Goal: Task Accomplishment & Management: Manage account settings

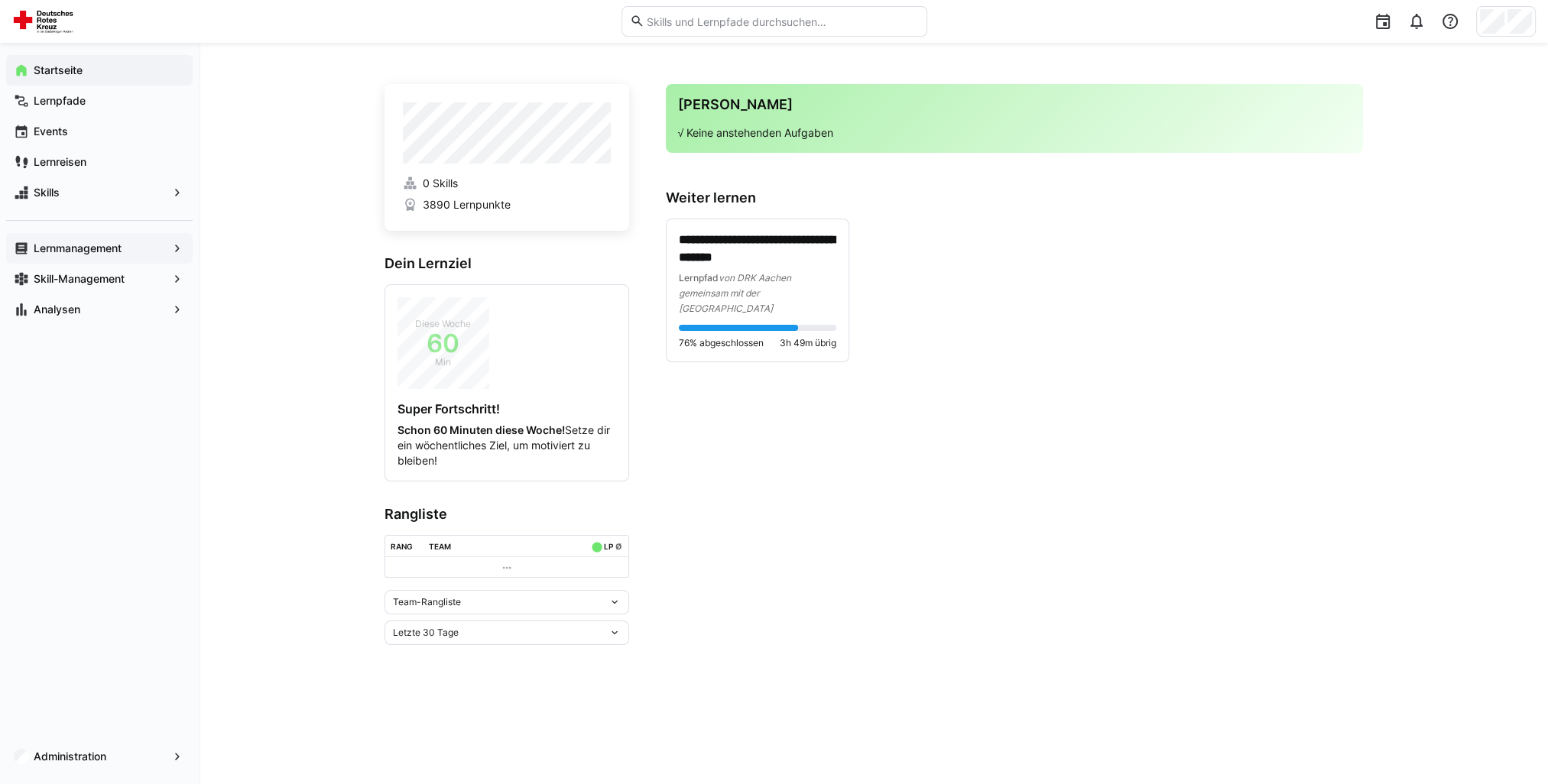
click at [0, 0] on app-navigation-label "Lernmanagement" at bounding box center [0, 0] width 0 height 0
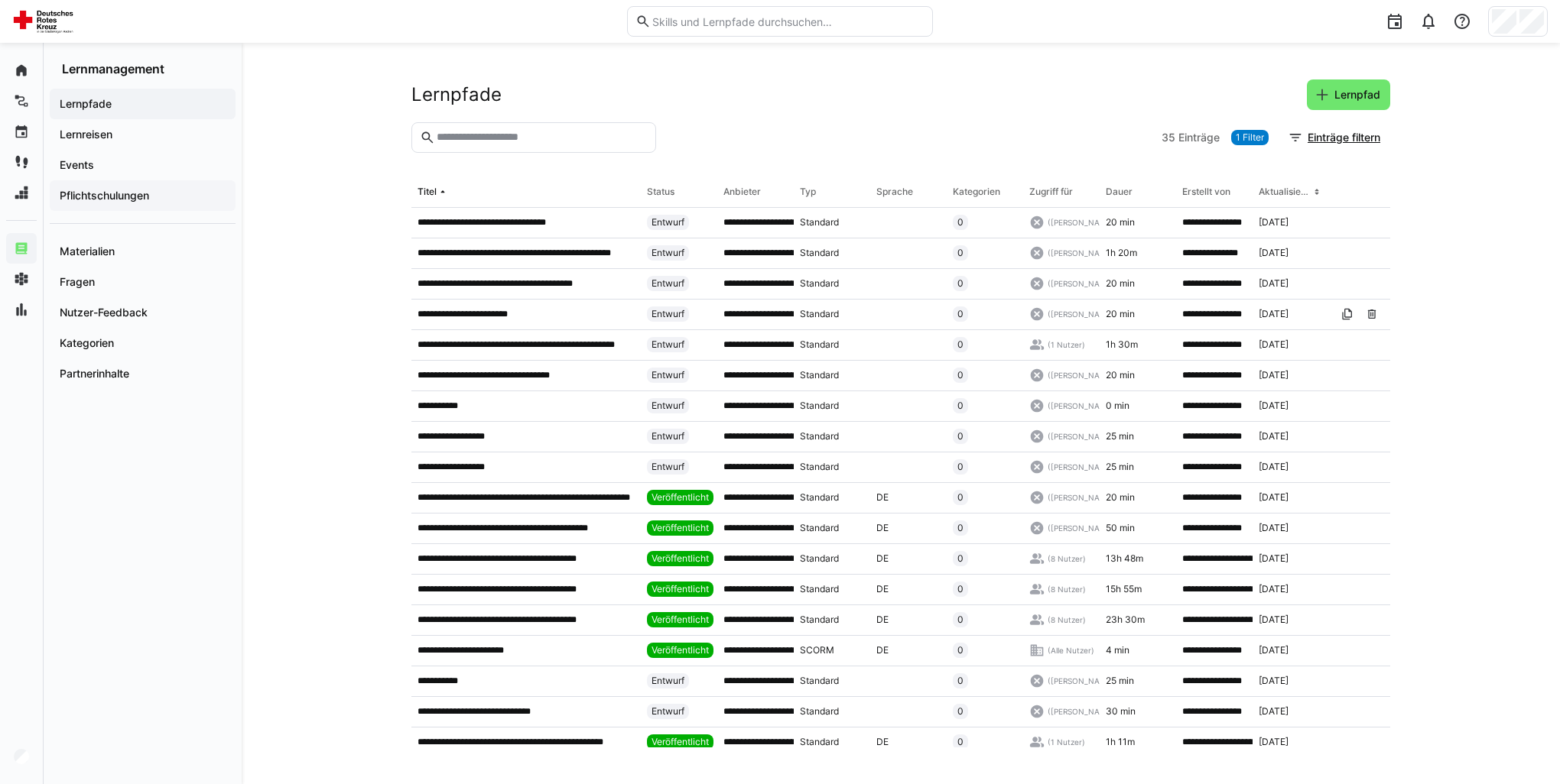
click at [122, 203] on div "Pflichtschulungen" at bounding box center [142, 195] width 186 height 30
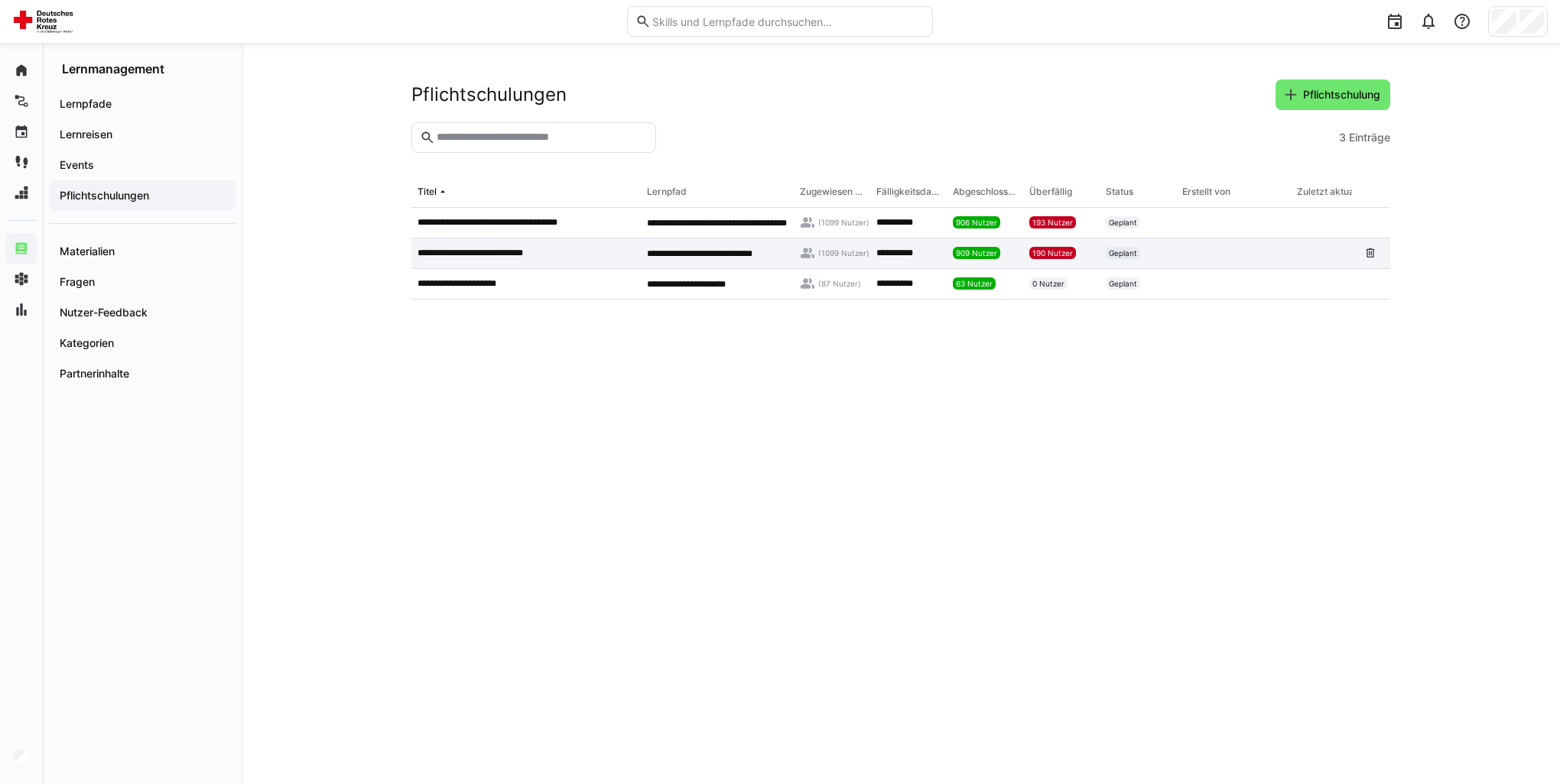
click at [560, 257] on app-table-first-column "**********" at bounding box center [526, 252] width 217 height 12
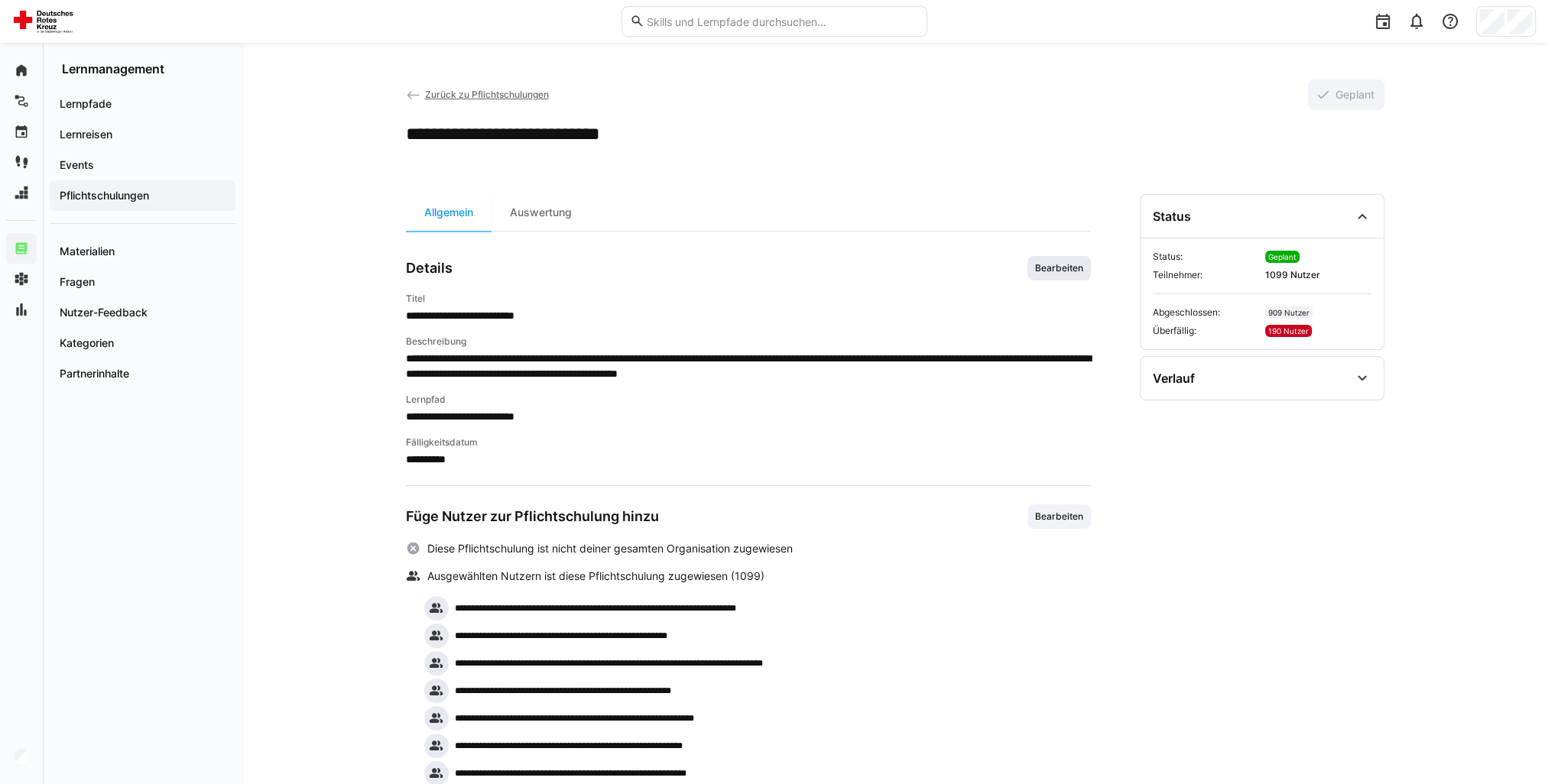
click at [1066, 276] on span "Bearbeiten" at bounding box center [1059, 269] width 64 height 25
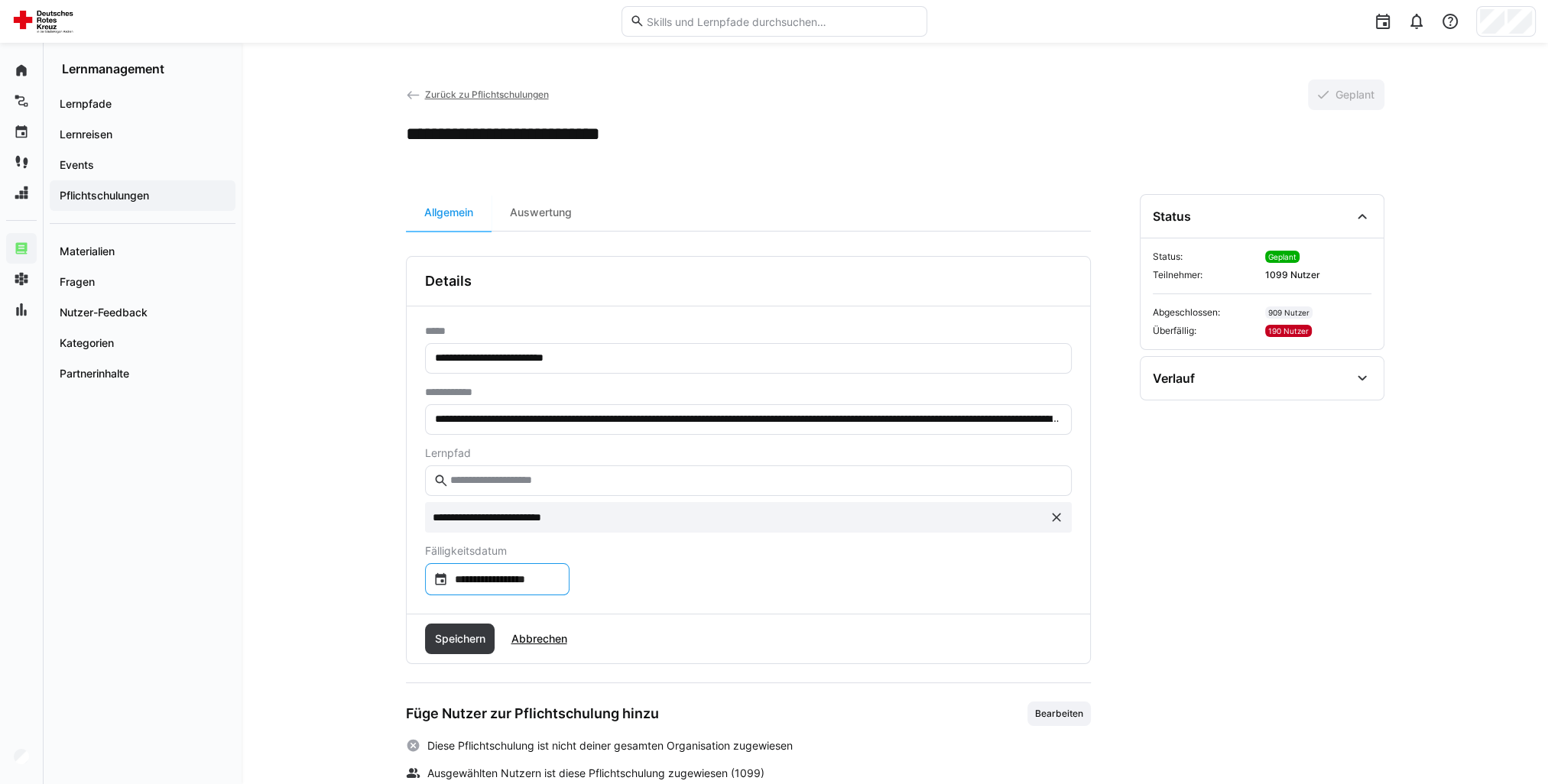
click at [557, 580] on input "**********" at bounding box center [504, 579] width 113 height 15
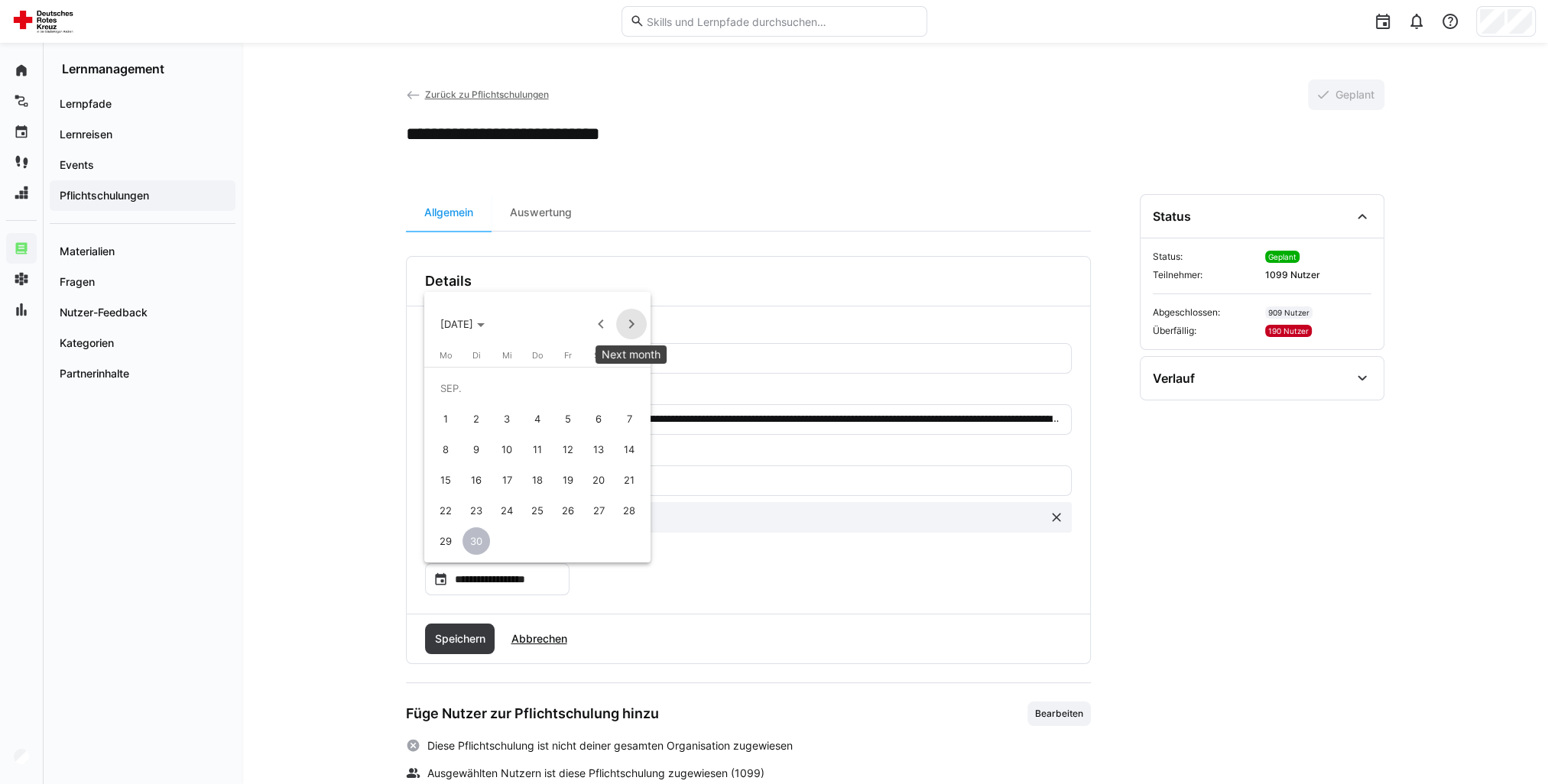
click at [633, 329] on span "Next month" at bounding box center [632, 324] width 30 height 30
click at [569, 538] on span "31" at bounding box center [568, 541] width 28 height 28
type input "**********"
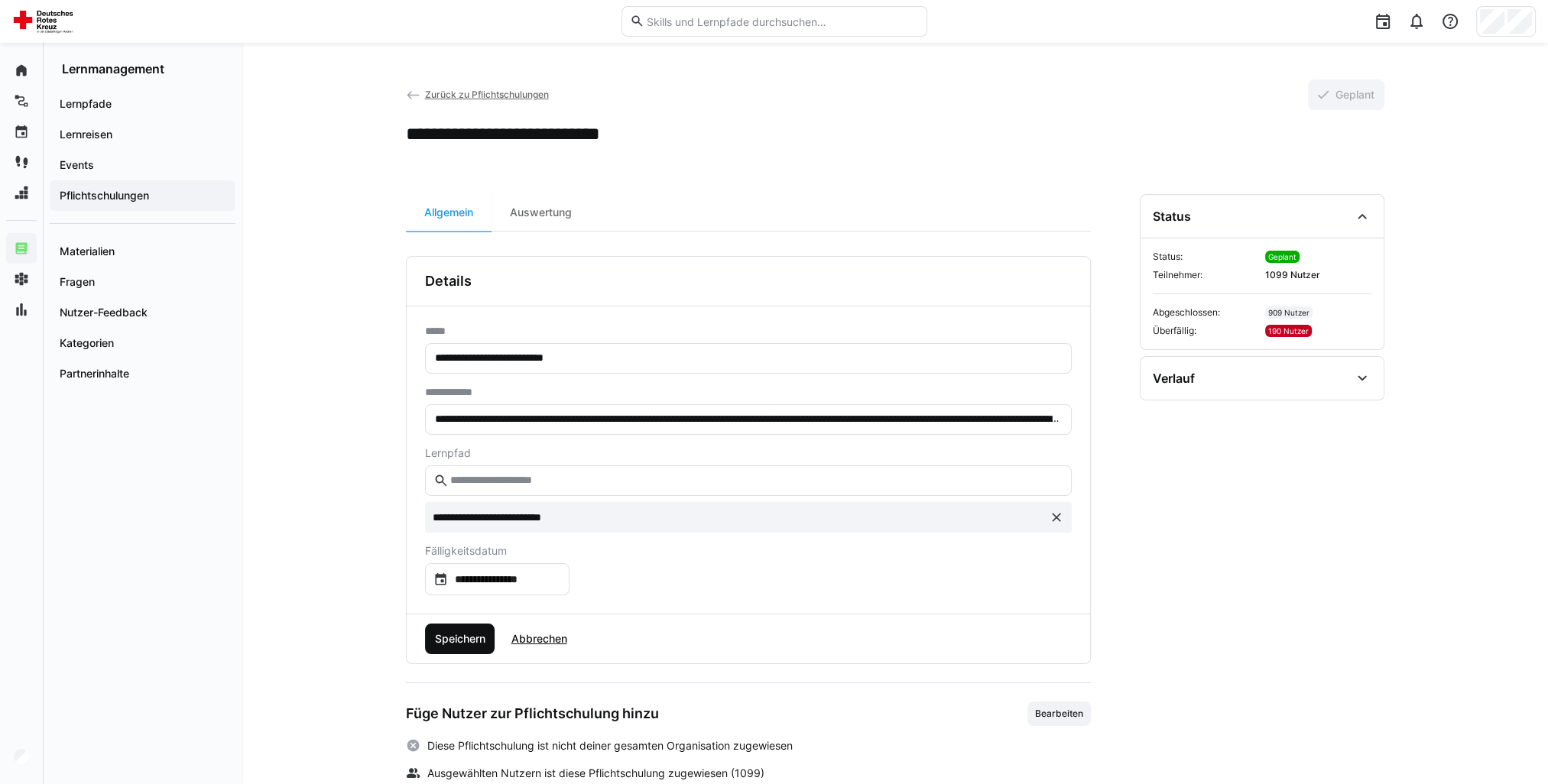
click at [467, 644] on span "Speichern" at bounding box center [459, 639] width 55 height 15
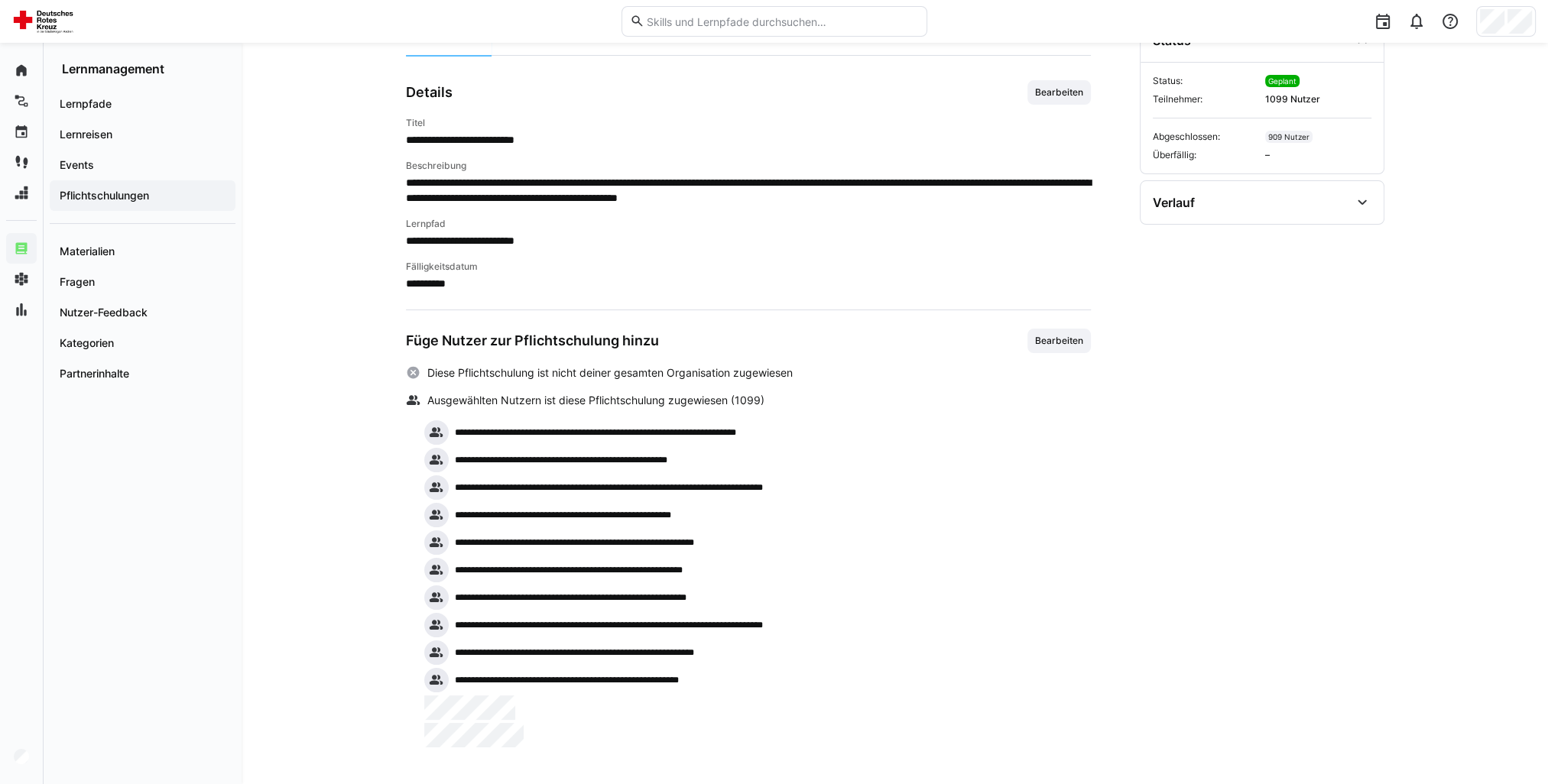
scroll to position [174, 0]
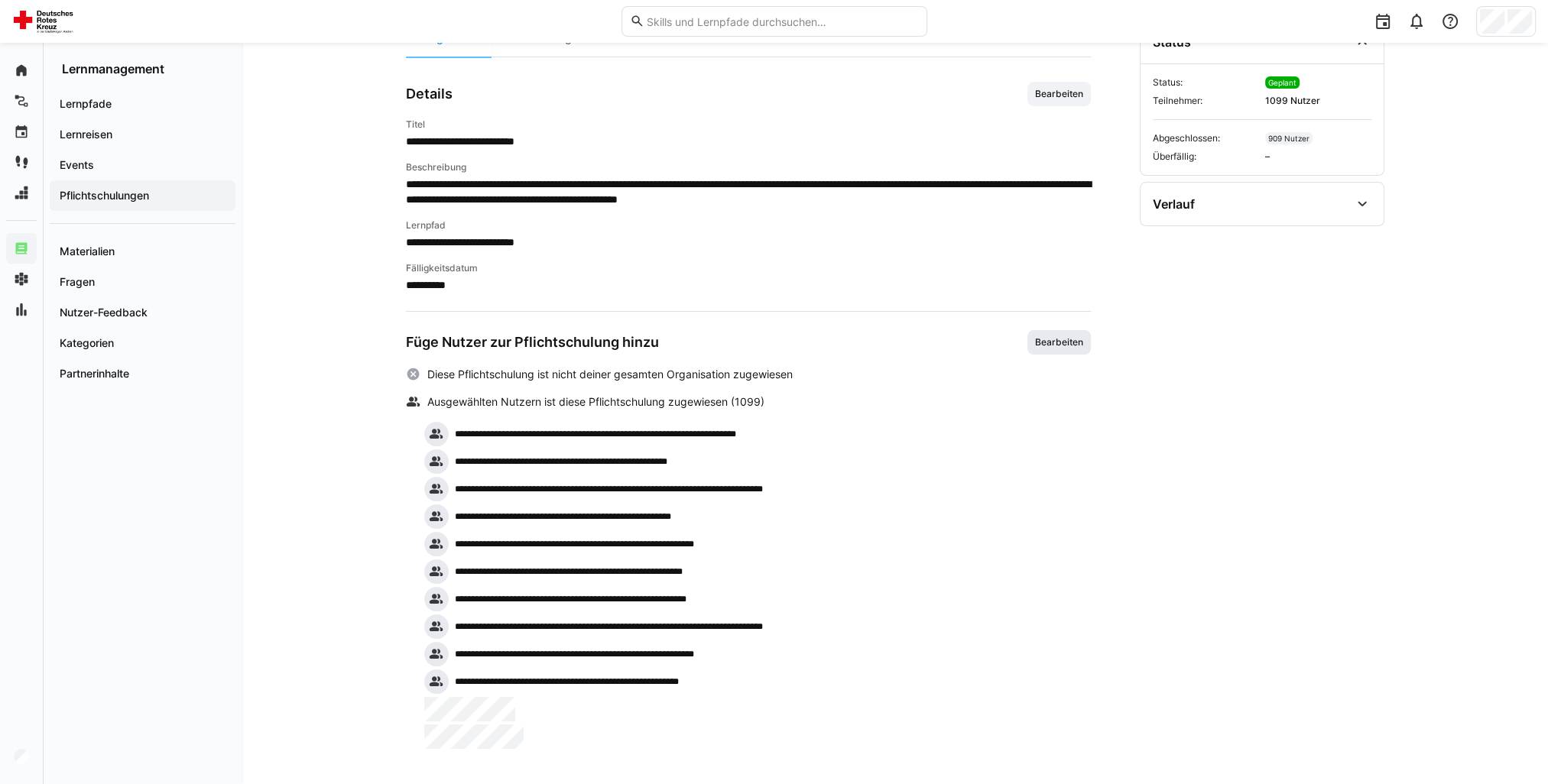
click at [1089, 337] on span "Bearbeiten" at bounding box center [1059, 343] width 64 height 25
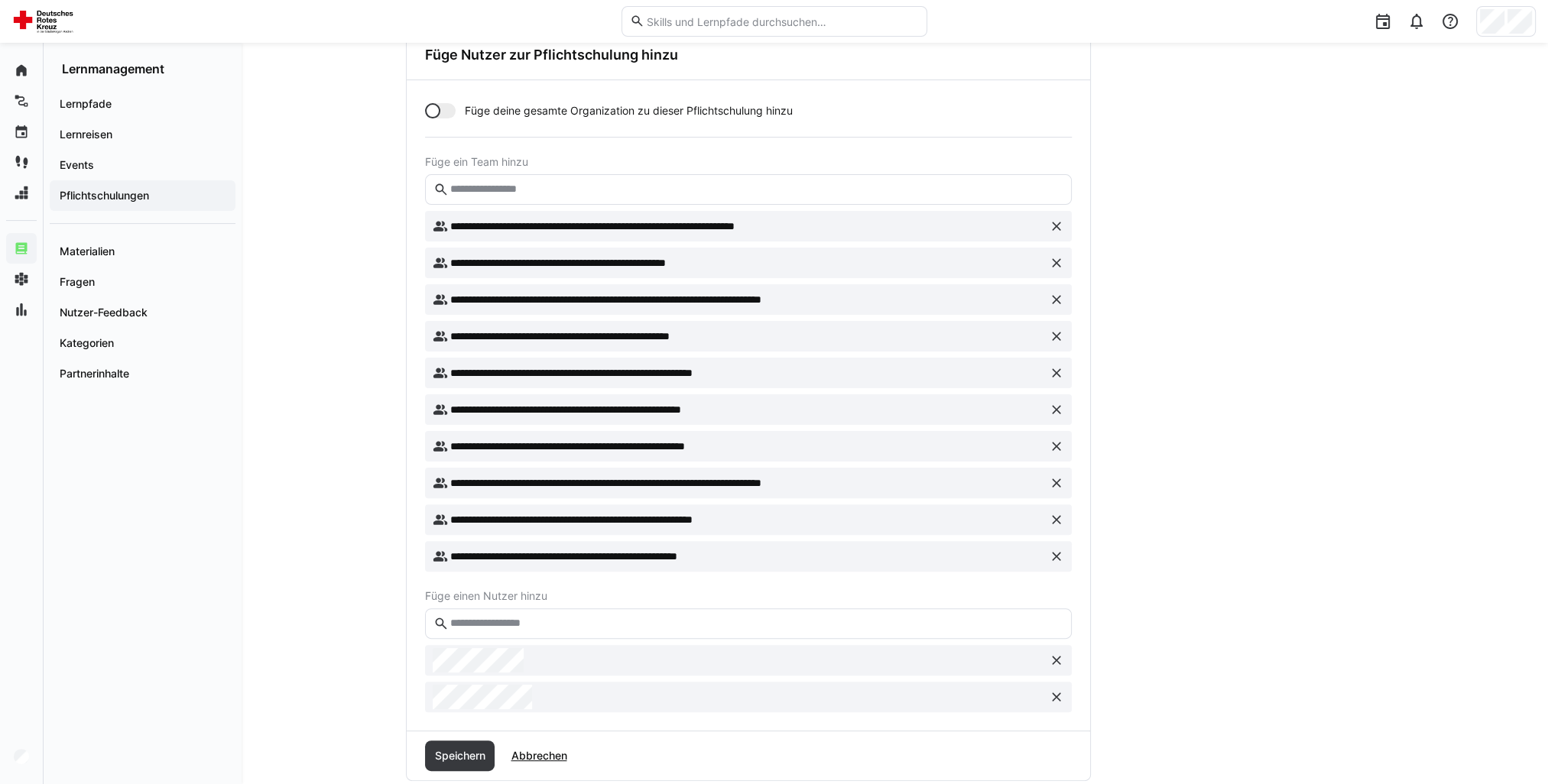
scroll to position [506, 0]
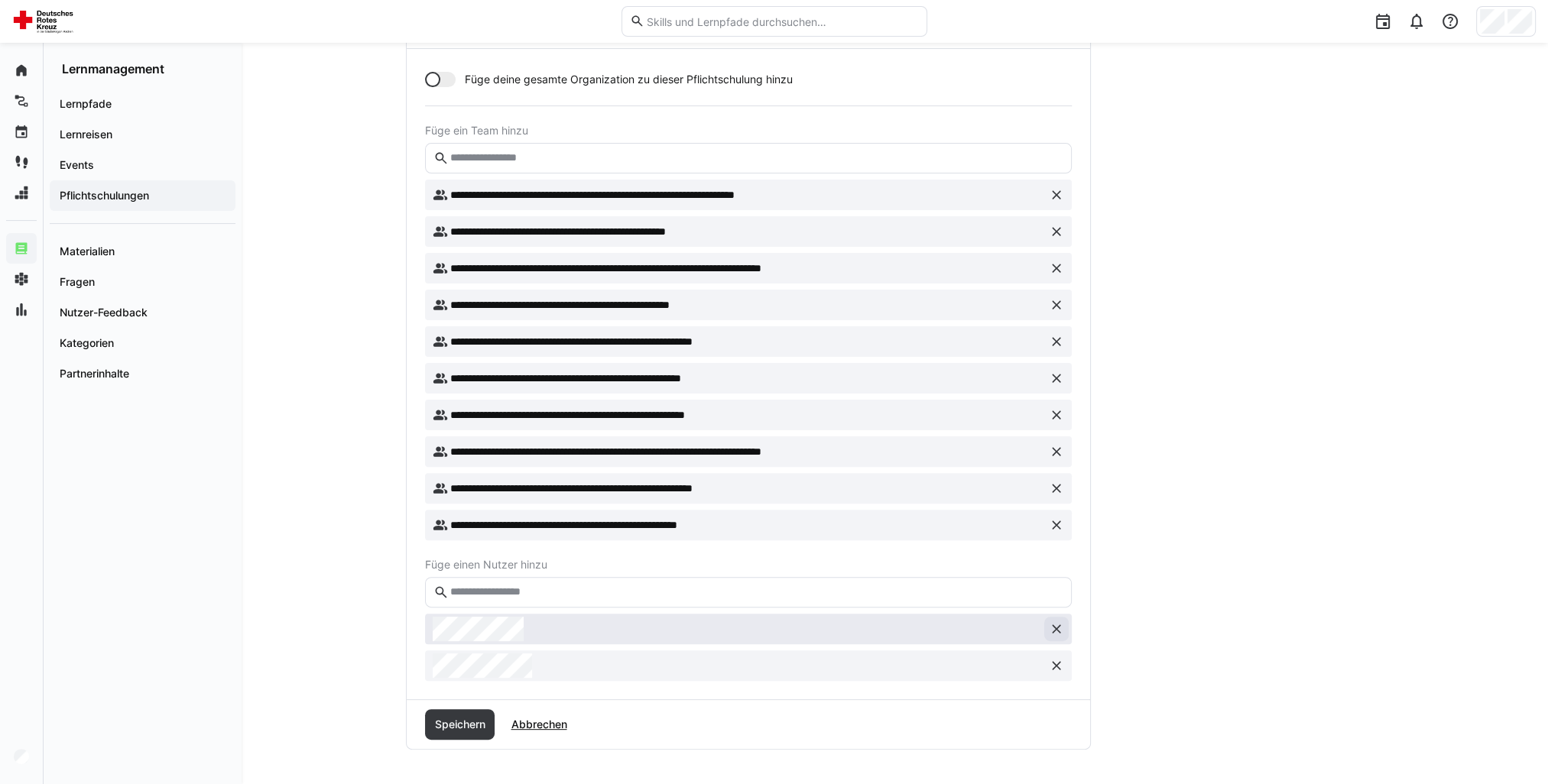
click at [1062, 633] on eds-icon at bounding box center [1056, 630] width 15 height 15
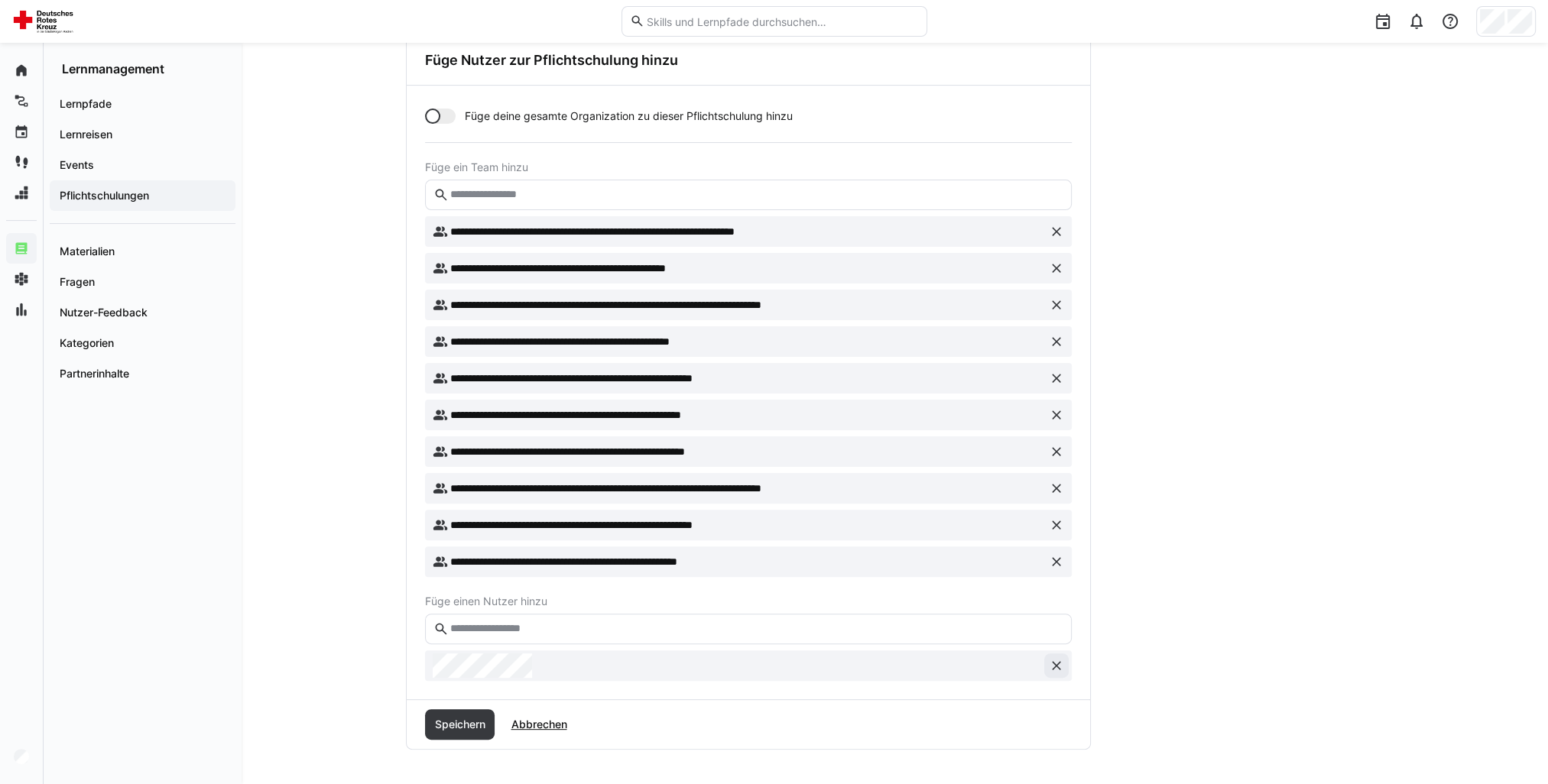
click at [1058, 658] on eds-icon at bounding box center [1056, 666] width 15 height 15
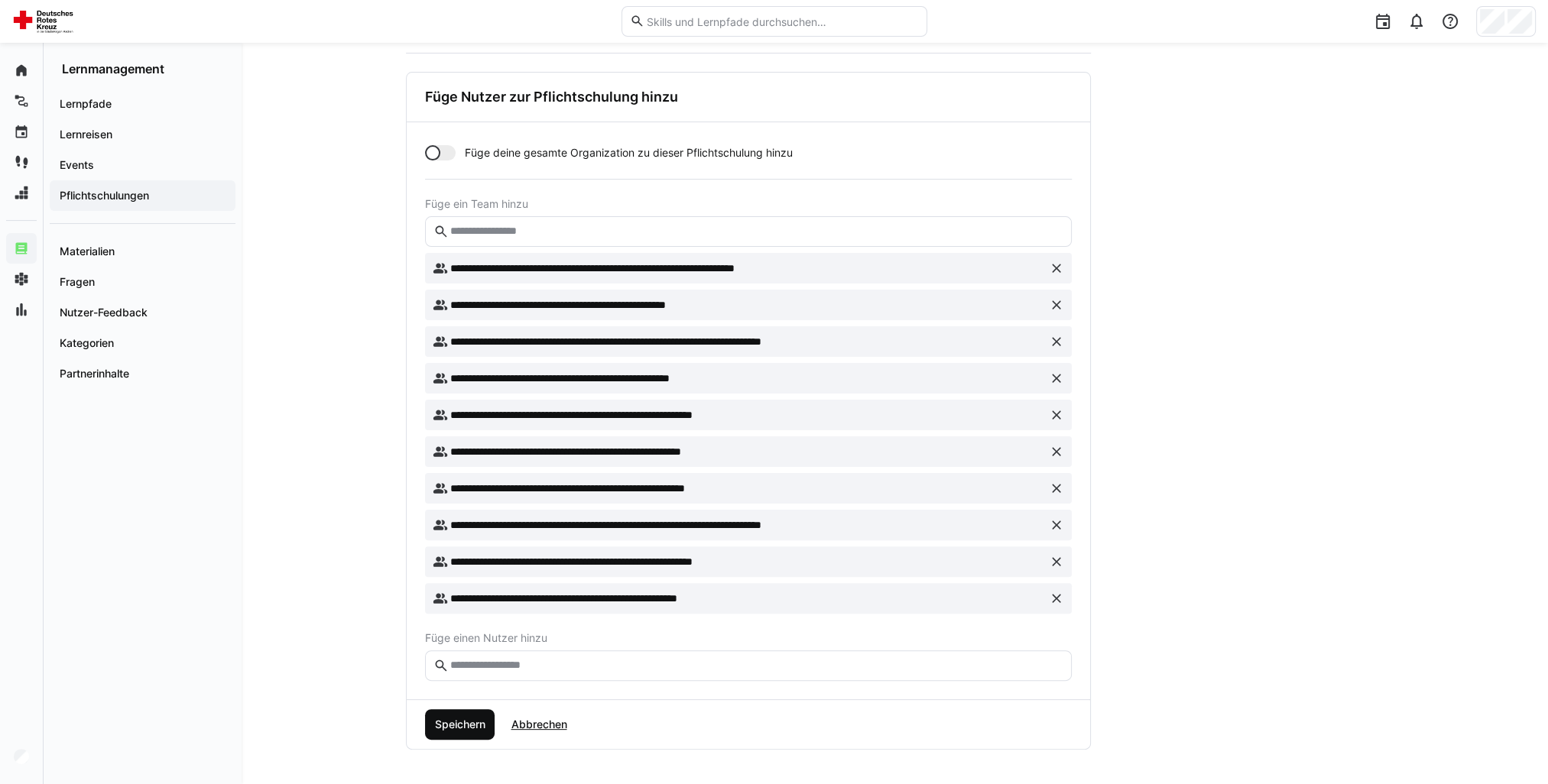
click at [478, 731] on span "Speichern" at bounding box center [460, 725] width 70 height 30
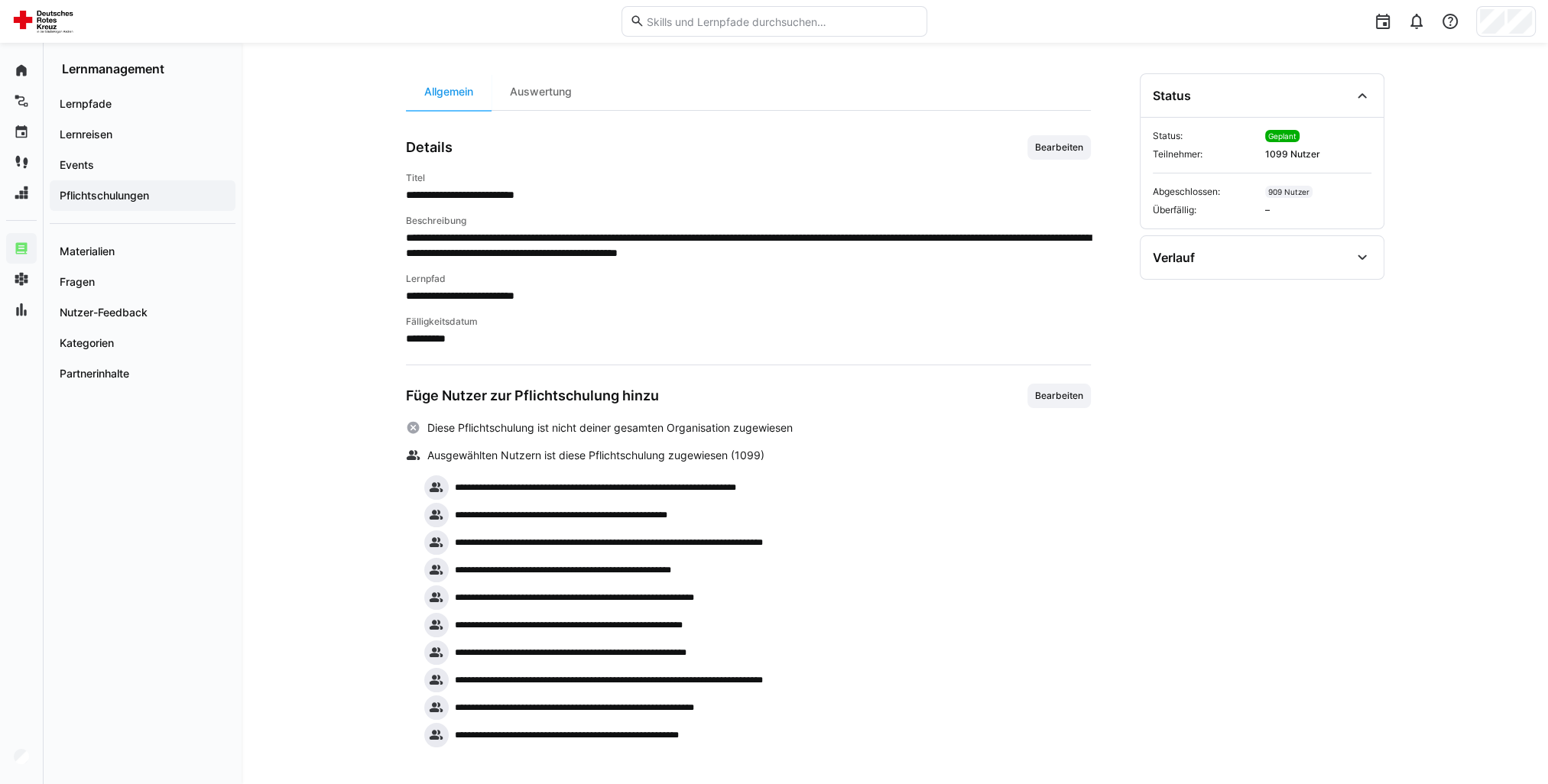
scroll to position [119, 0]
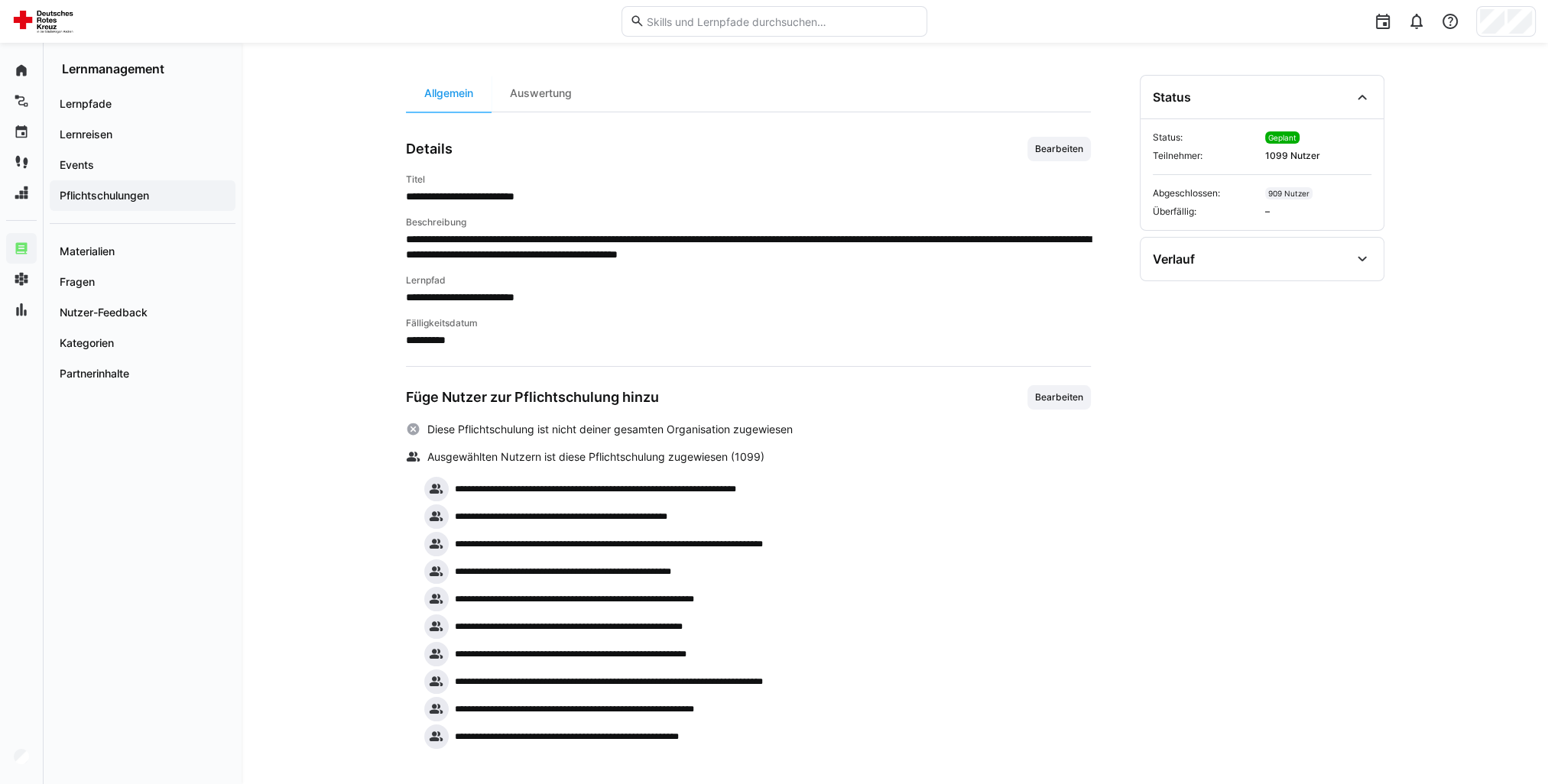
click at [0, 0] on app-navigation-label "Pflichtschulungen" at bounding box center [0, 0] width 0 height 0
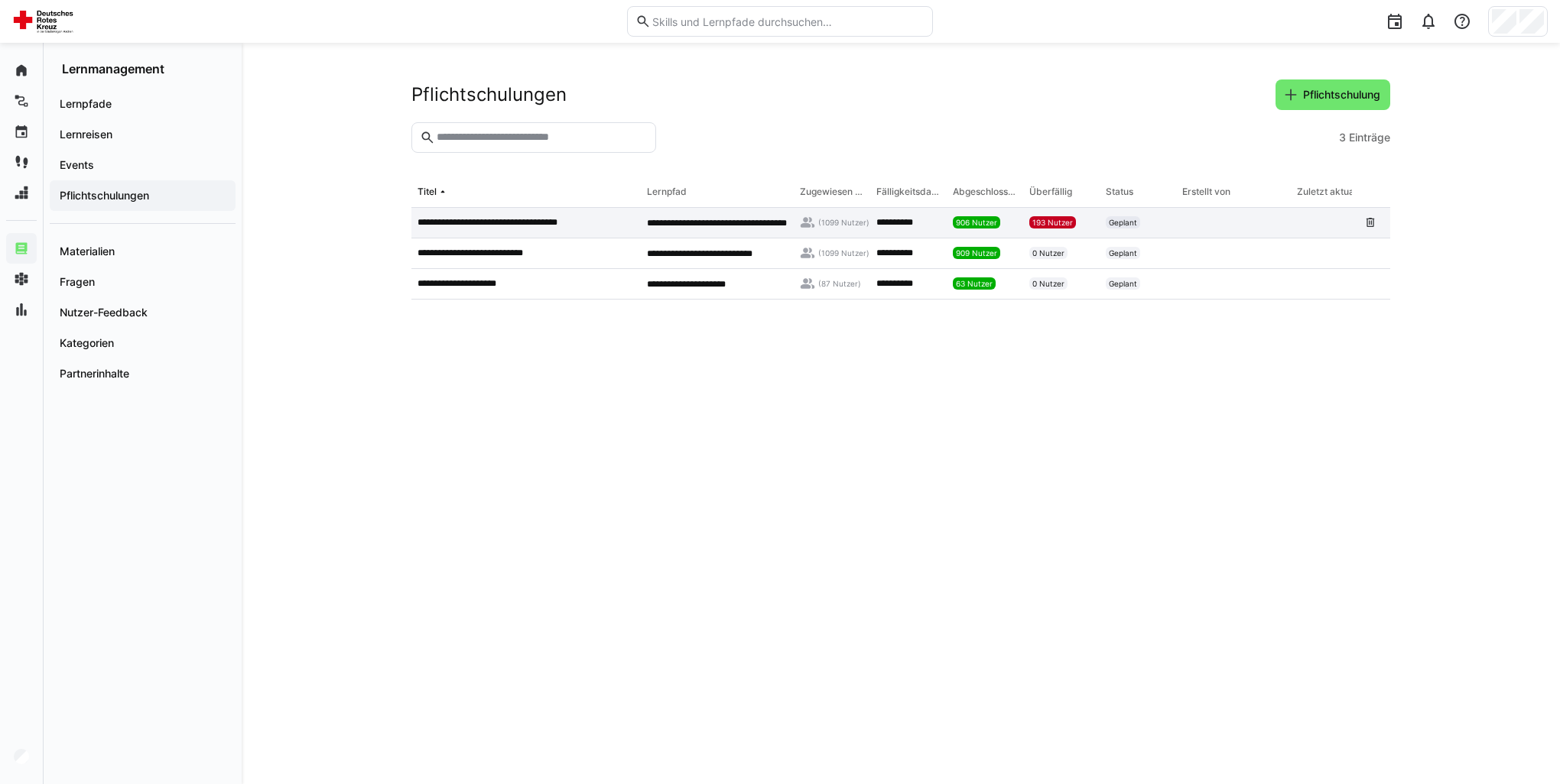
click at [513, 221] on p "**********" at bounding box center [501, 222] width 169 height 12
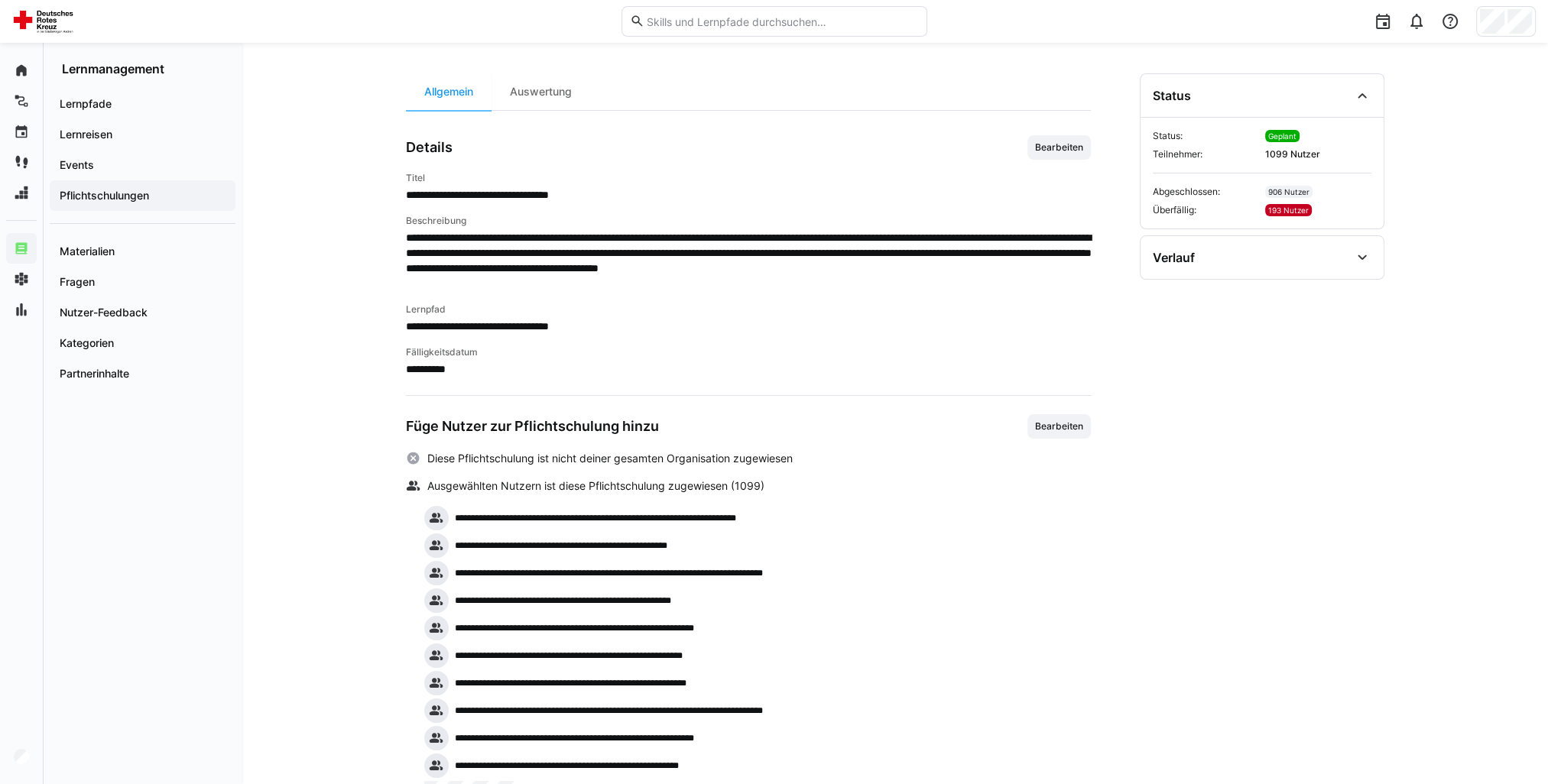
scroll to position [205, 0]
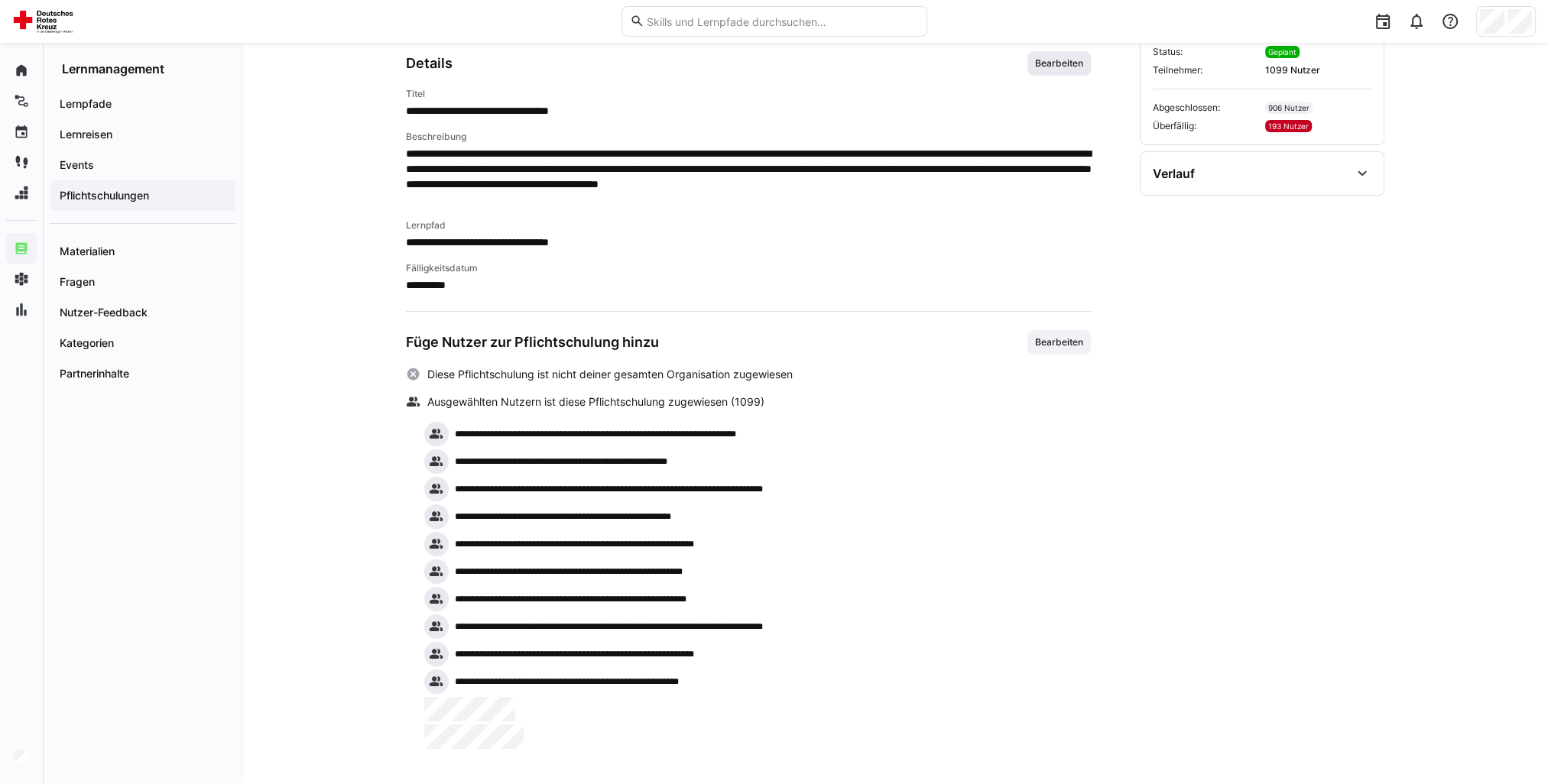
click at [1040, 67] on span "Bearbeiten" at bounding box center [1059, 63] width 51 height 12
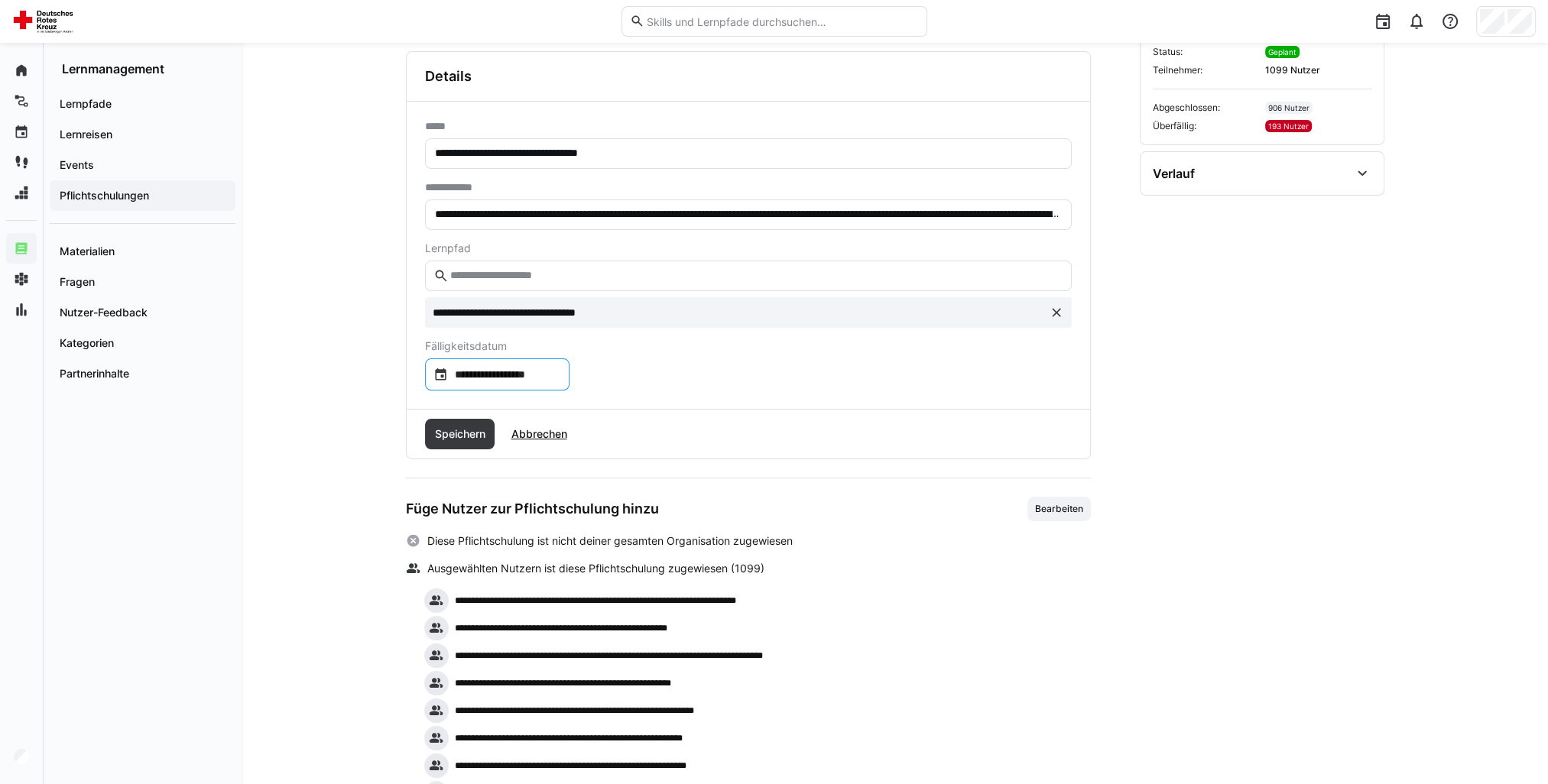
click at [552, 380] on input "**********" at bounding box center [504, 374] width 113 height 15
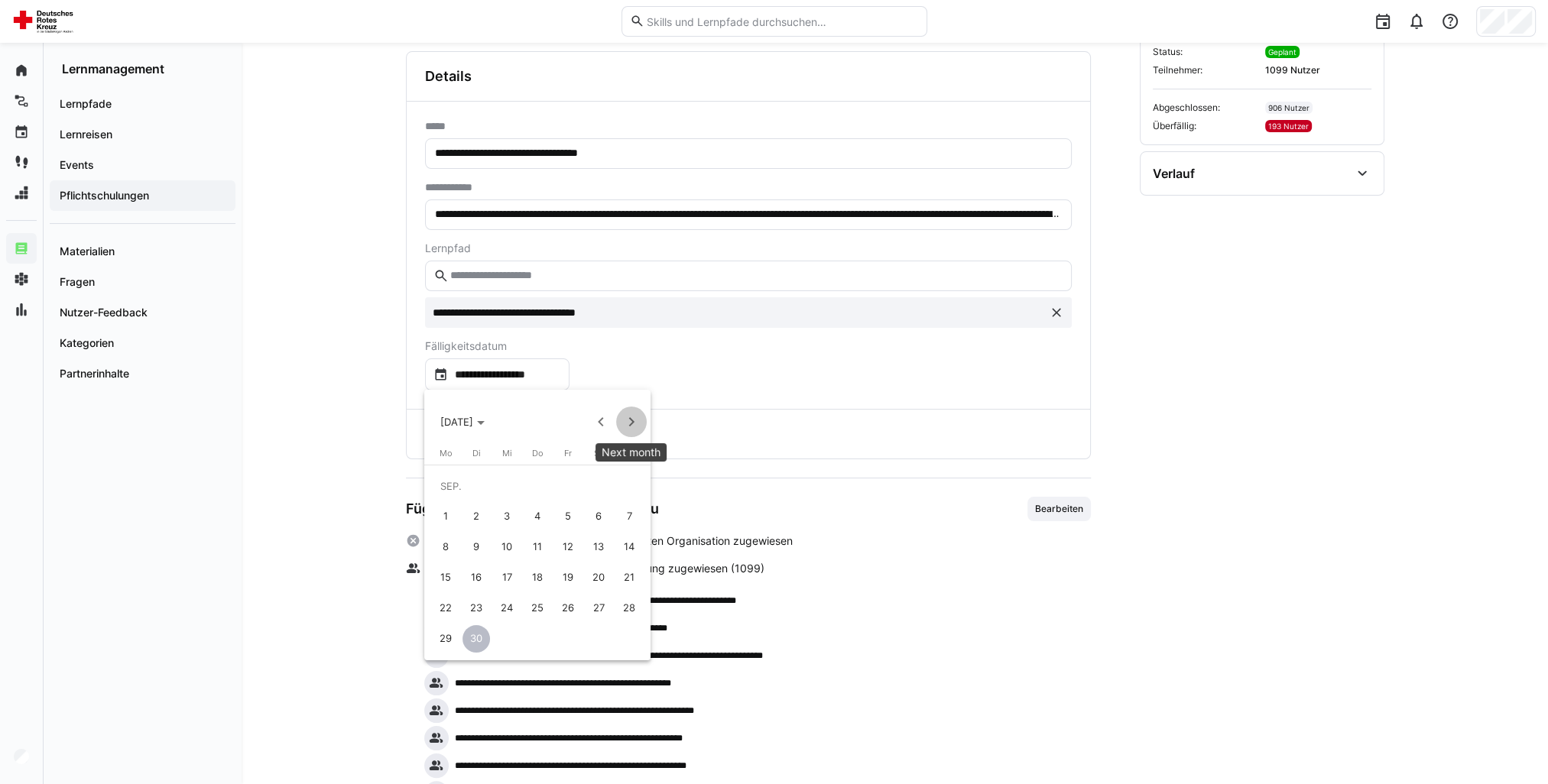
click at [627, 416] on span "Next month" at bounding box center [632, 422] width 30 height 30
click at [569, 640] on span "31" at bounding box center [568, 639] width 28 height 28
type input "**********"
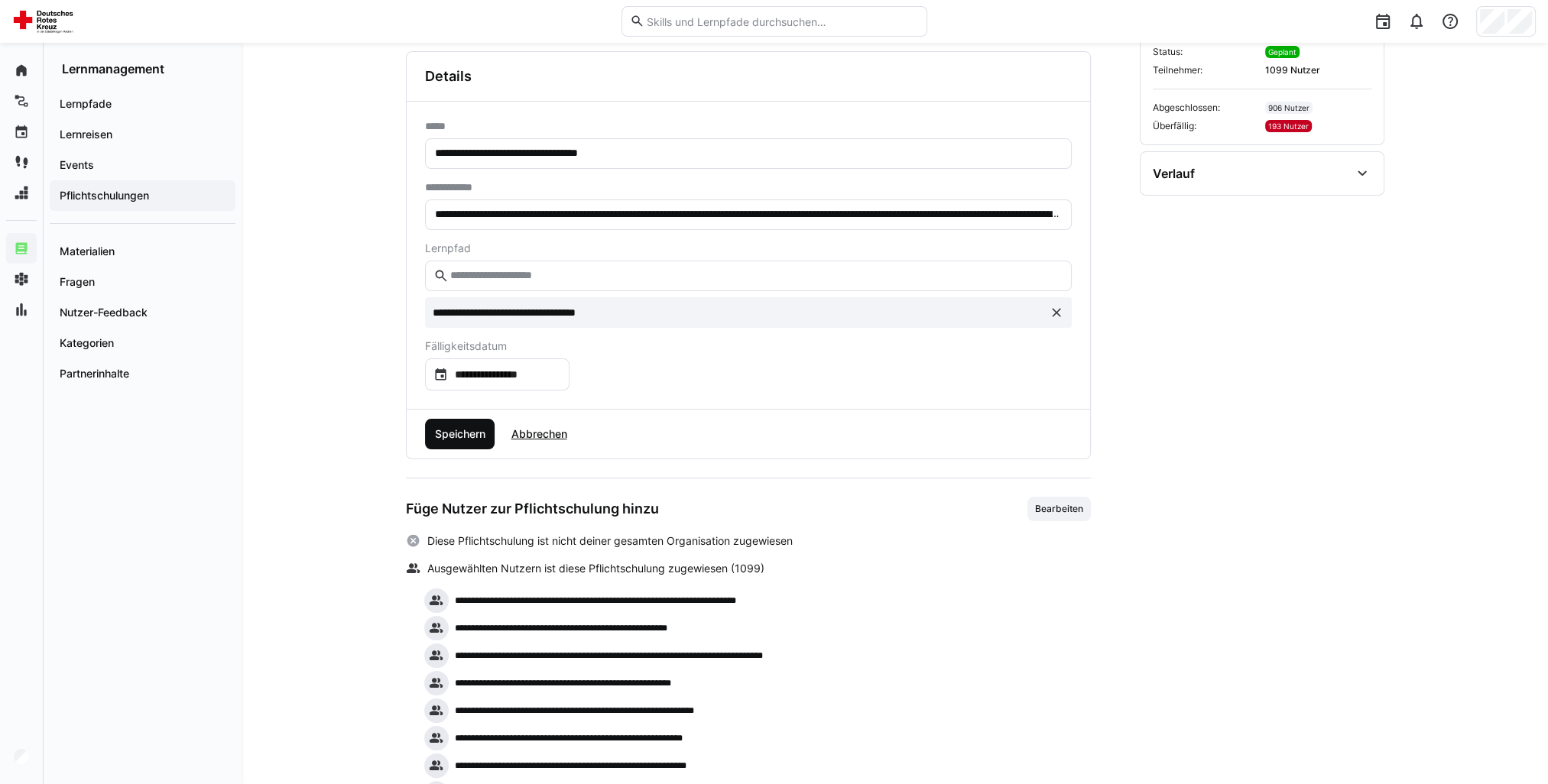
click at [465, 438] on span "Speichern" at bounding box center [459, 434] width 55 height 15
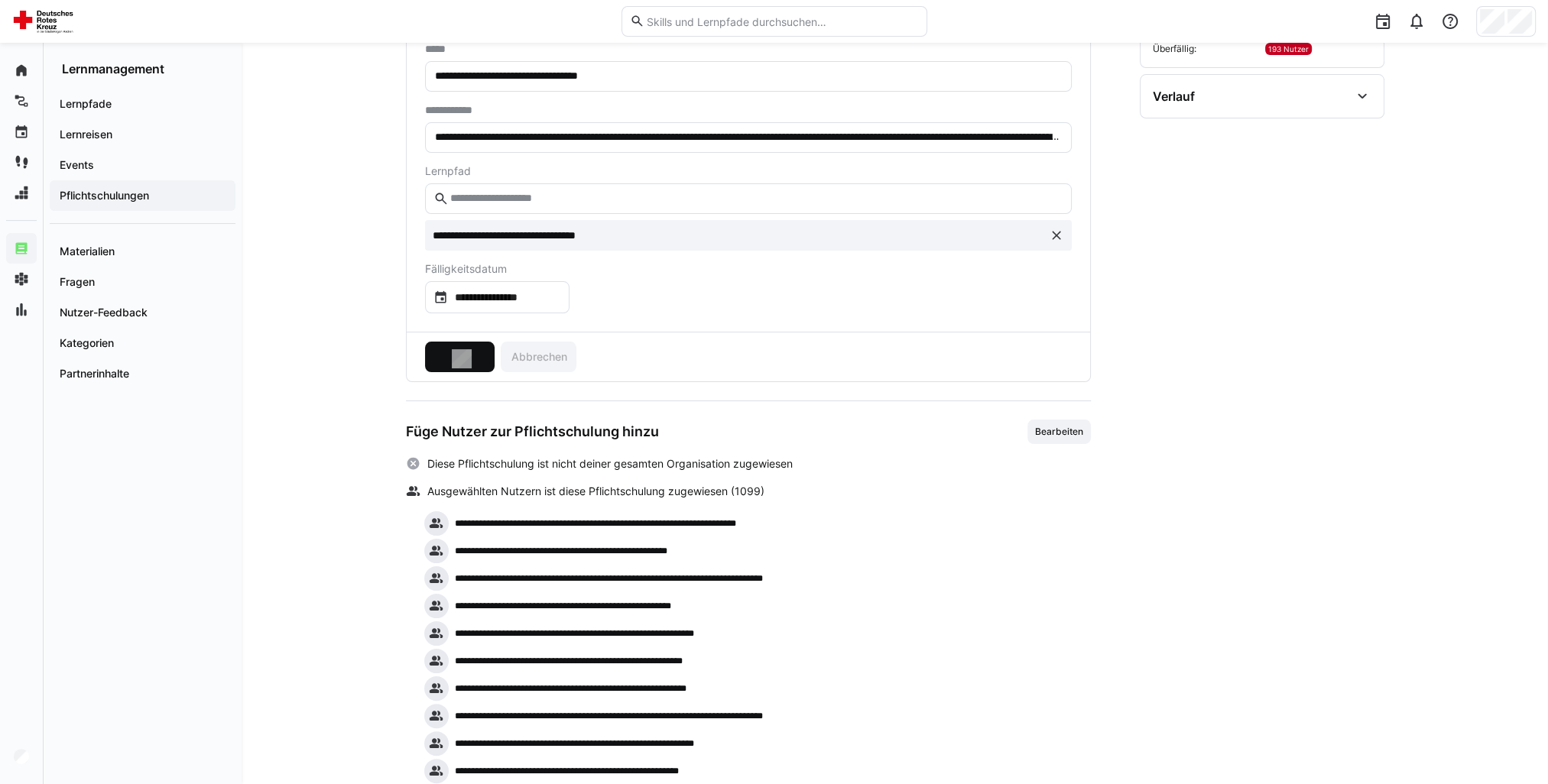
scroll to position [371, 0]
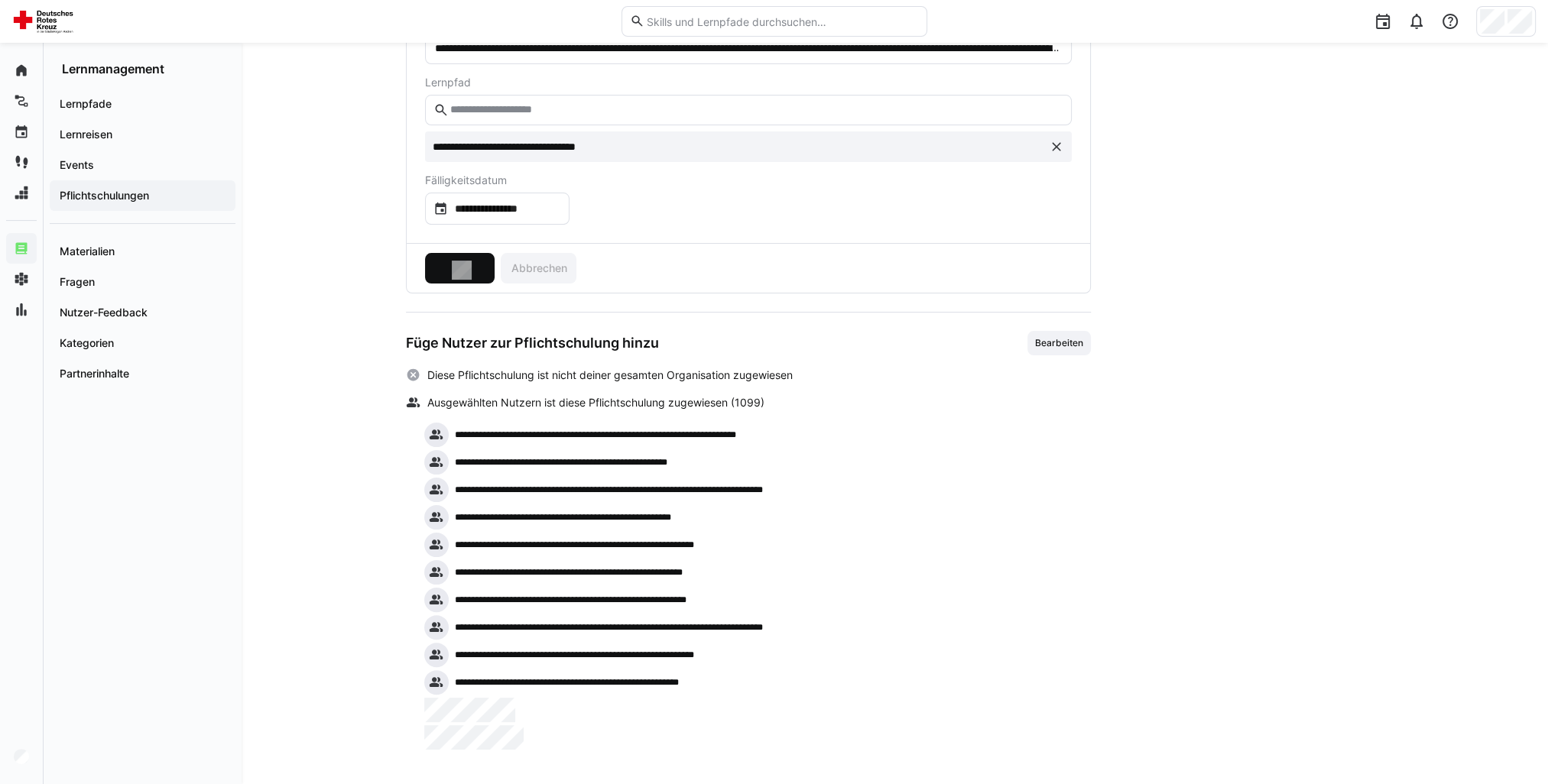
click at [1229, 613] on section "Status Status: Geplant Teilnehmer: 1099 Nutzer Abgeschlossen: 906 Nutzer Überfä…" at bounding box center [1262, 287] width 245 height 927
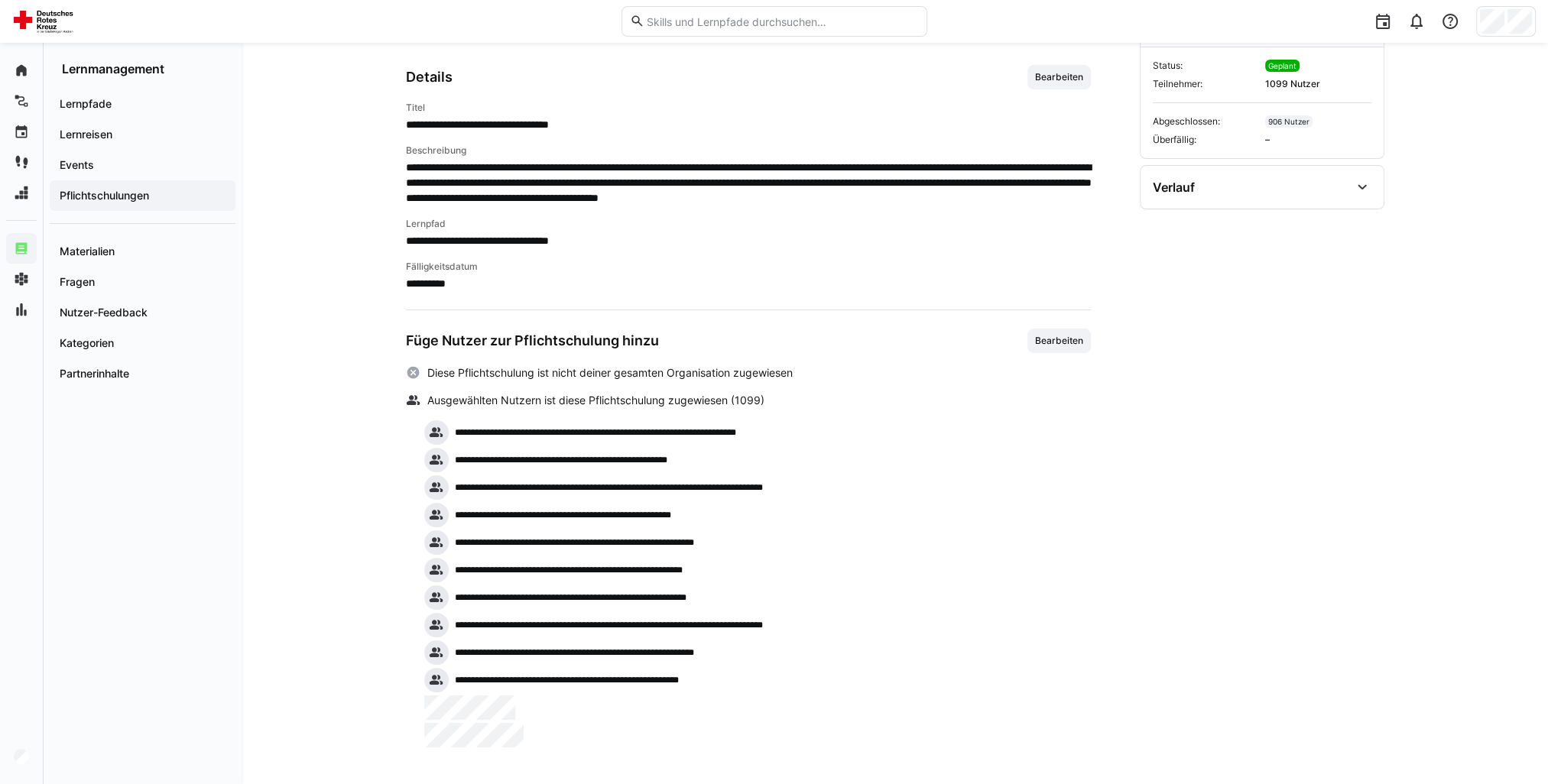
scroll to position [205, 0]
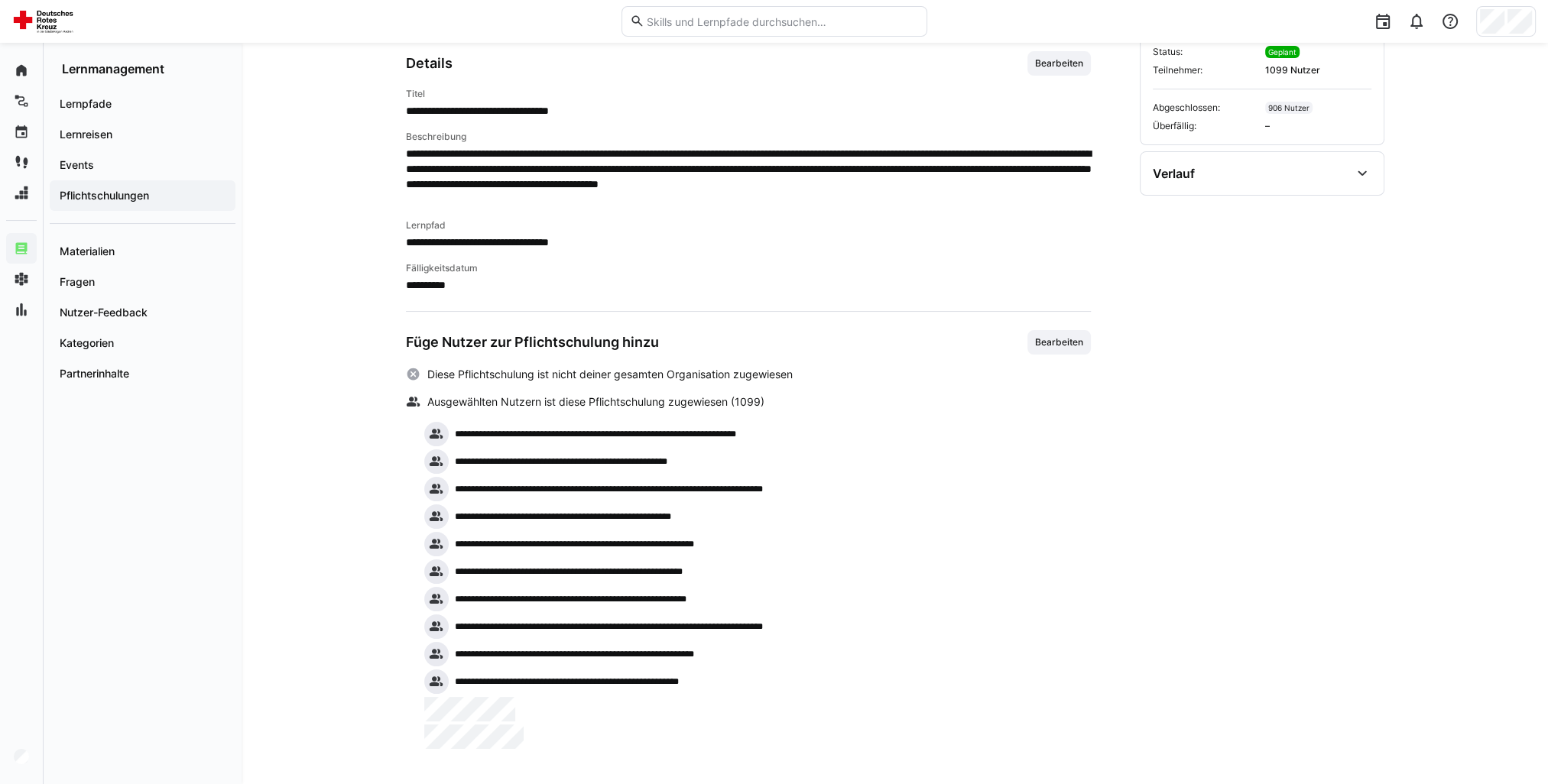
click at [1046, 336] on span "Bearbeiten" at bounding box center [1059, 342] width 51 height 12
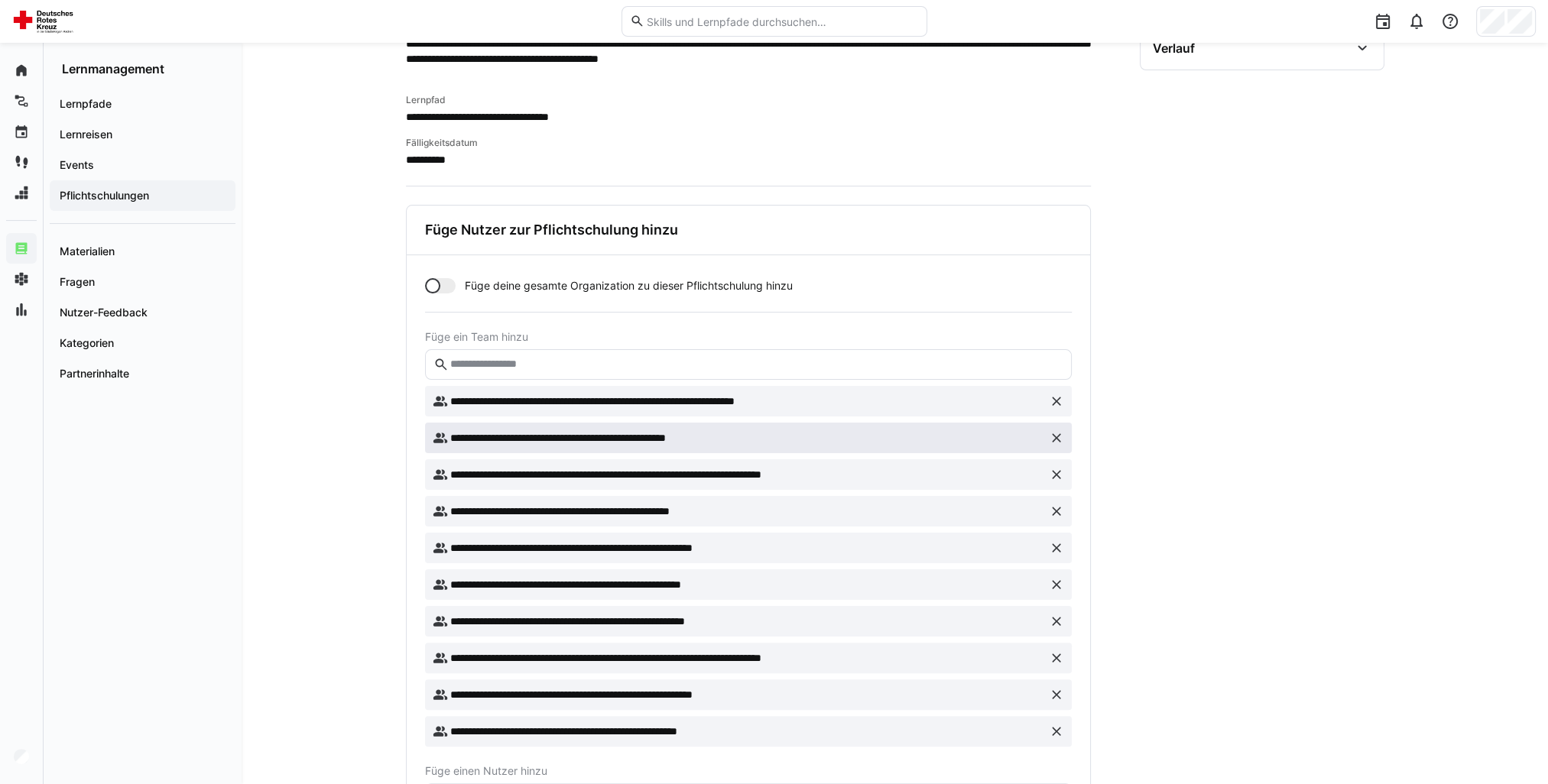
scroll to position [536, 0]
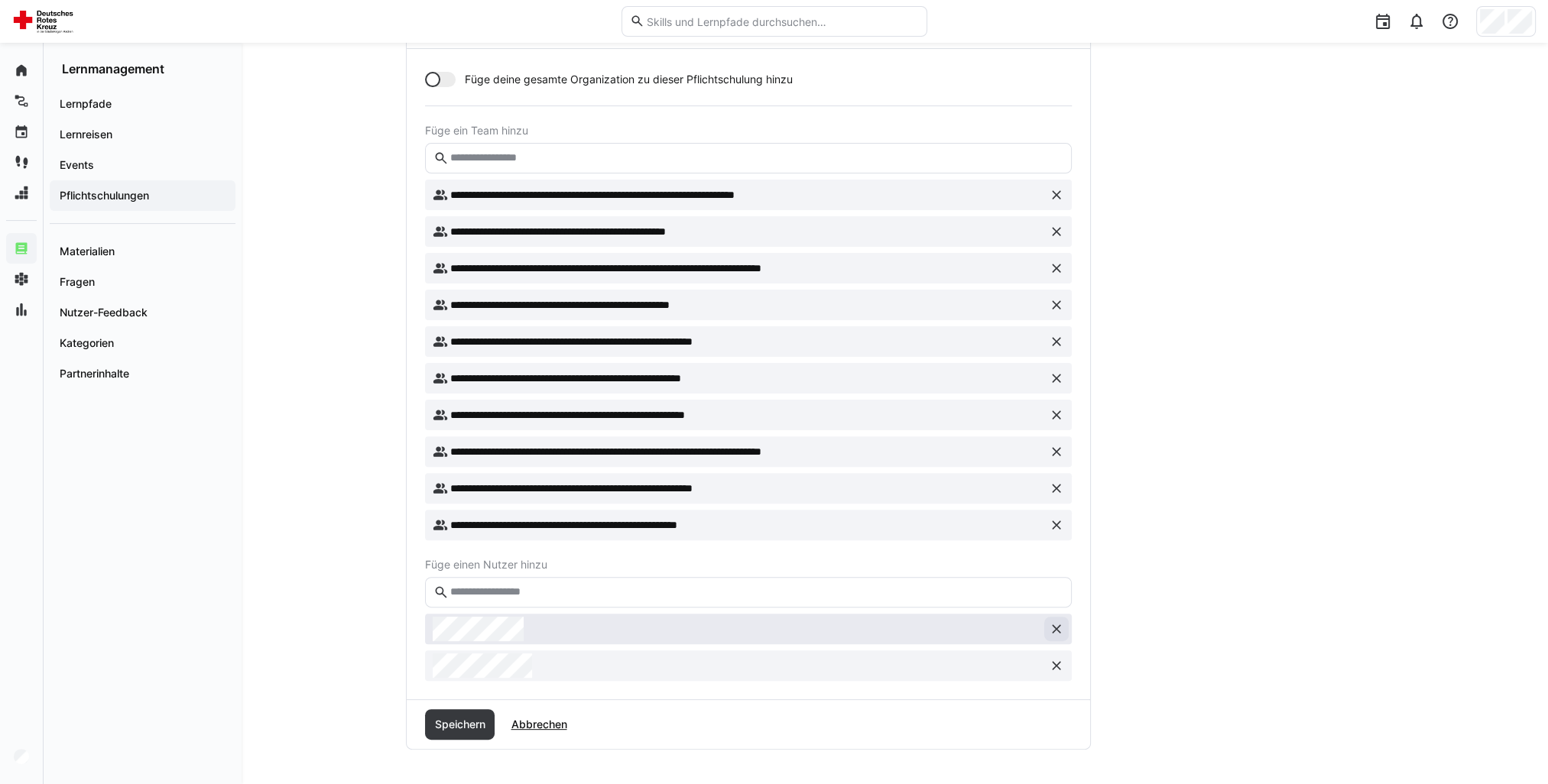
click at [1063, 626] on eds-icon at bounding box center [1056, 630] width 15 height 15
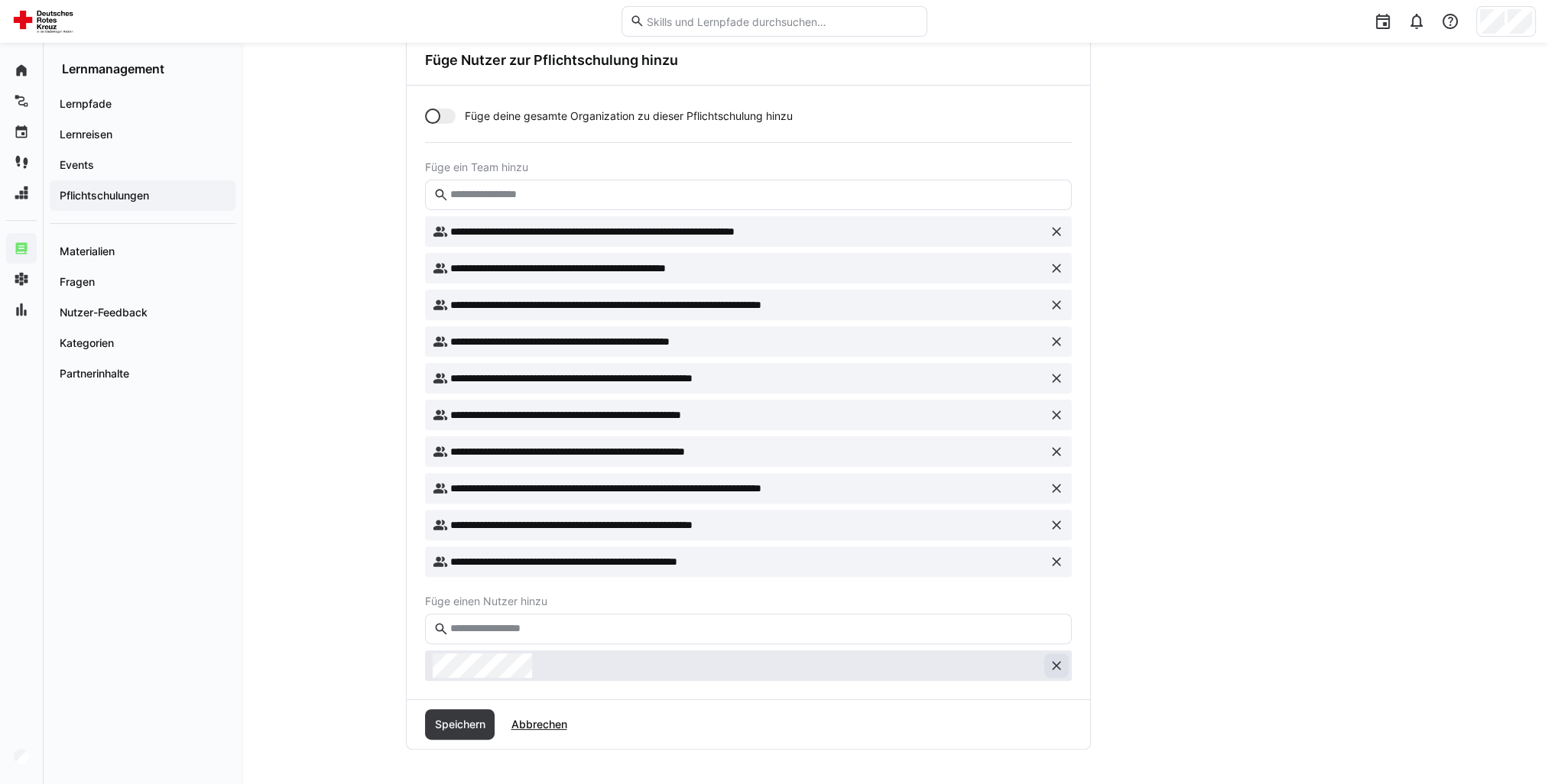
click at [1056, 663] on eds-icon at bounding box center [1056, 666] width 15 height 15
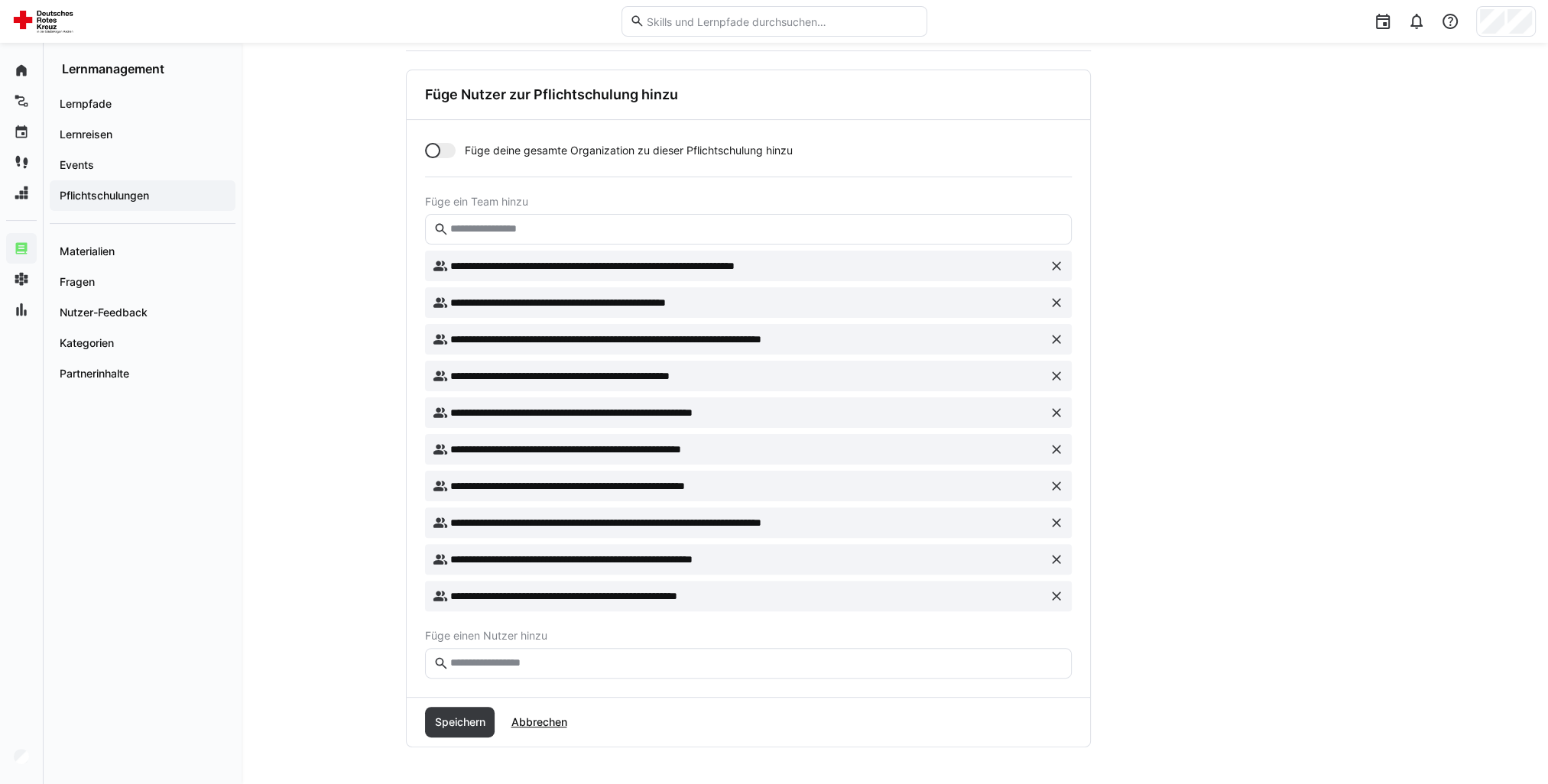
scroll to position [463, 0]
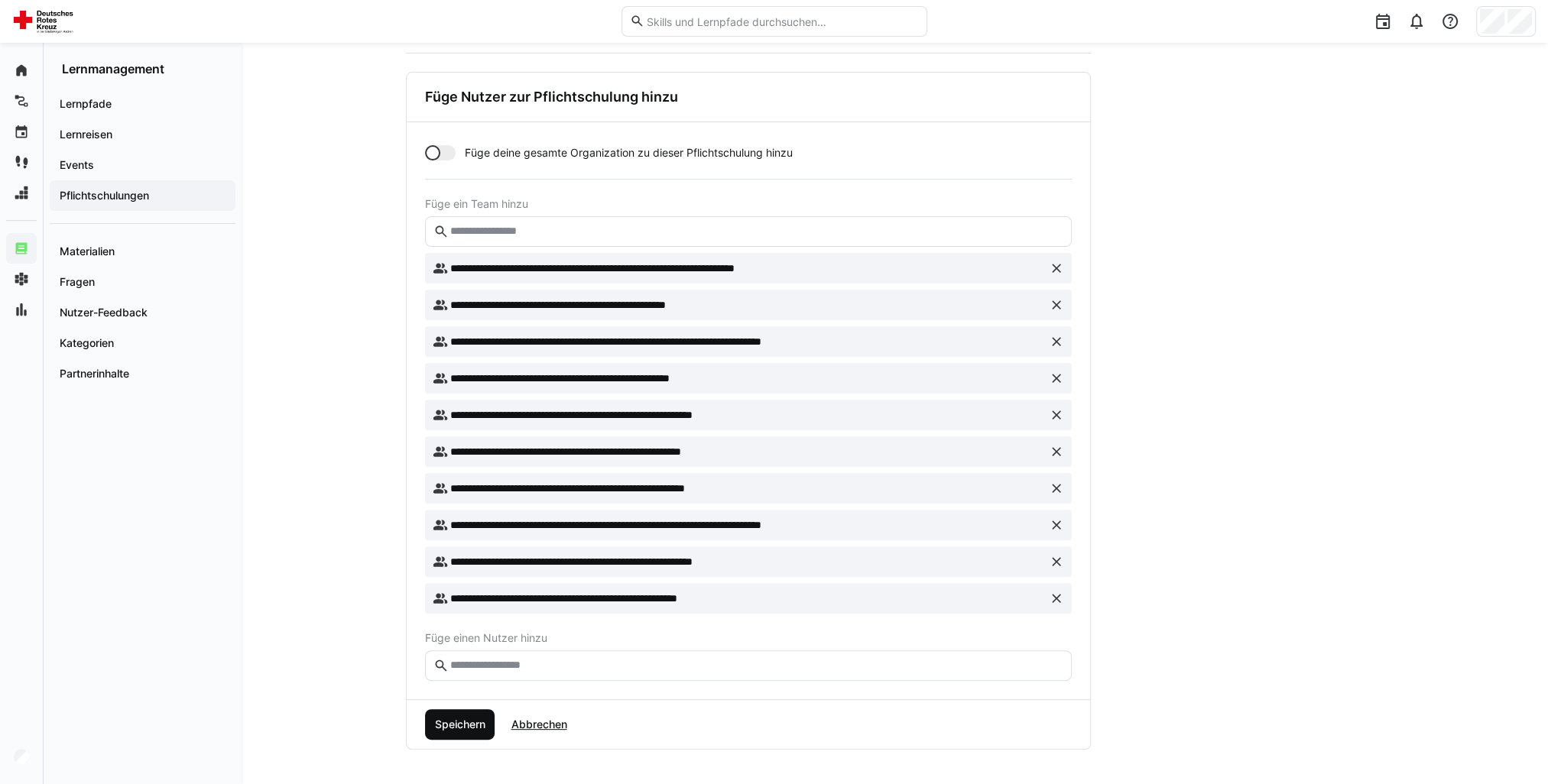
click at [472, 722] on span "Speichern" at bounding box center [459, 725] width 55 height 15
